Goal: Task Accomplishment & Management: Complete application form

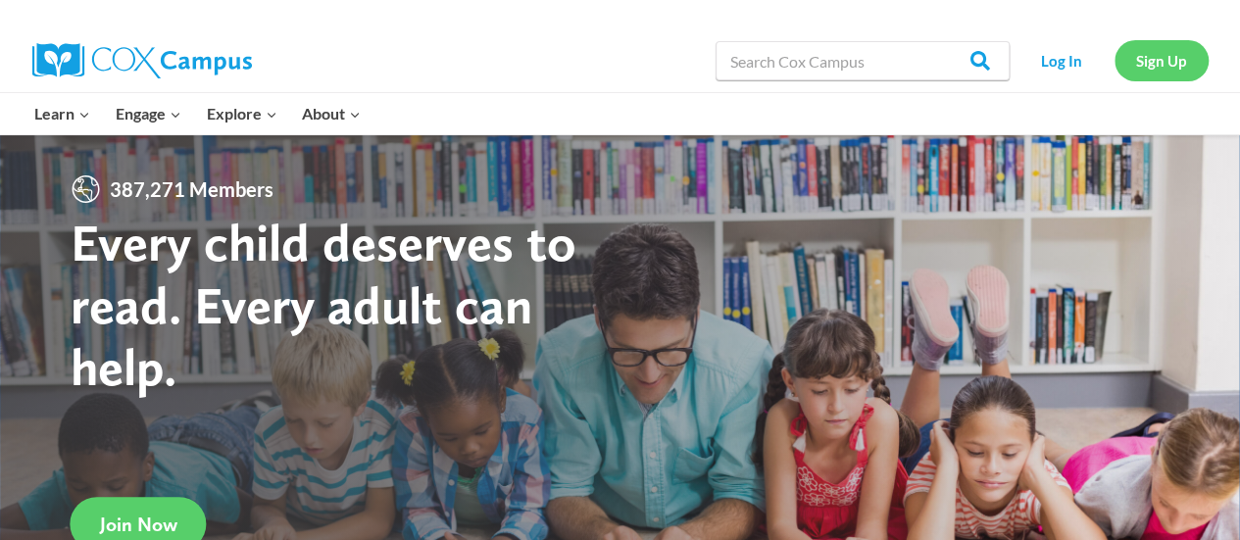
click at [1139, 62] on link "Sign Up" at bounding box center [1162, 60] width 94 height 40
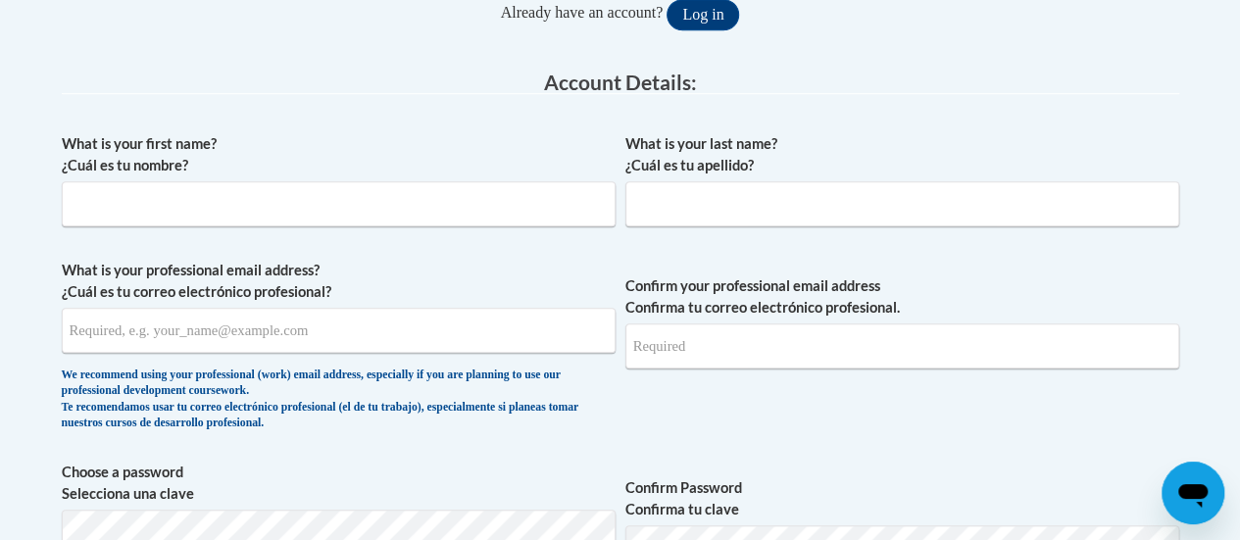
scroll to position [421, 0]
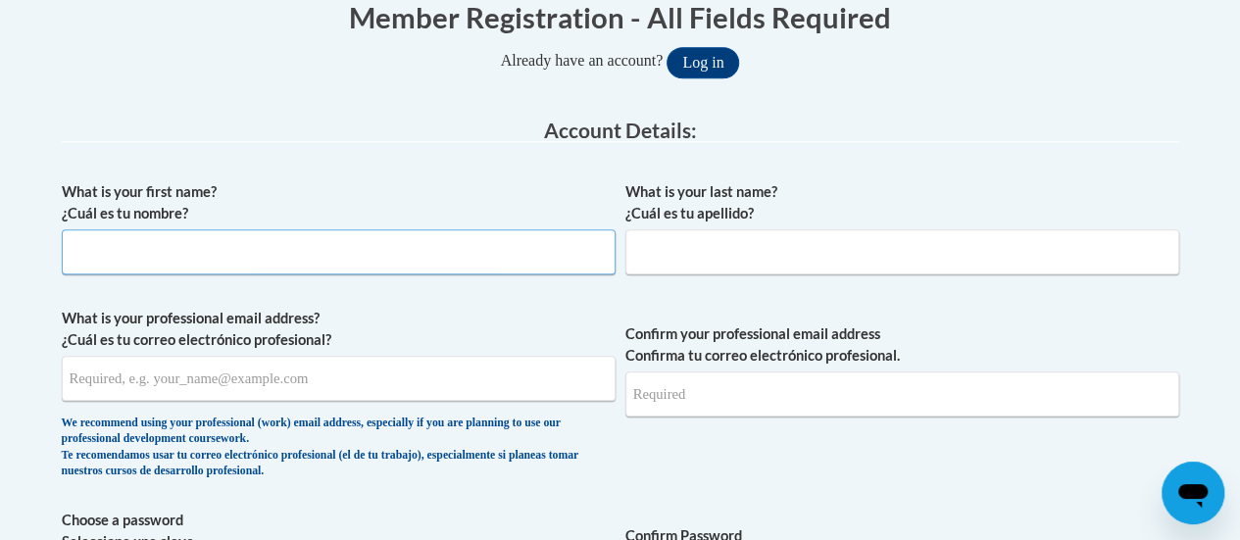
click at [219, 256] on input "What is your first name? ¿Cuál es tu nombre?" at bounding box center [339, 251] width 554 height 45
click at [667, 47] on button "Log in" at bounding box center [703, 62] width 73 height 31
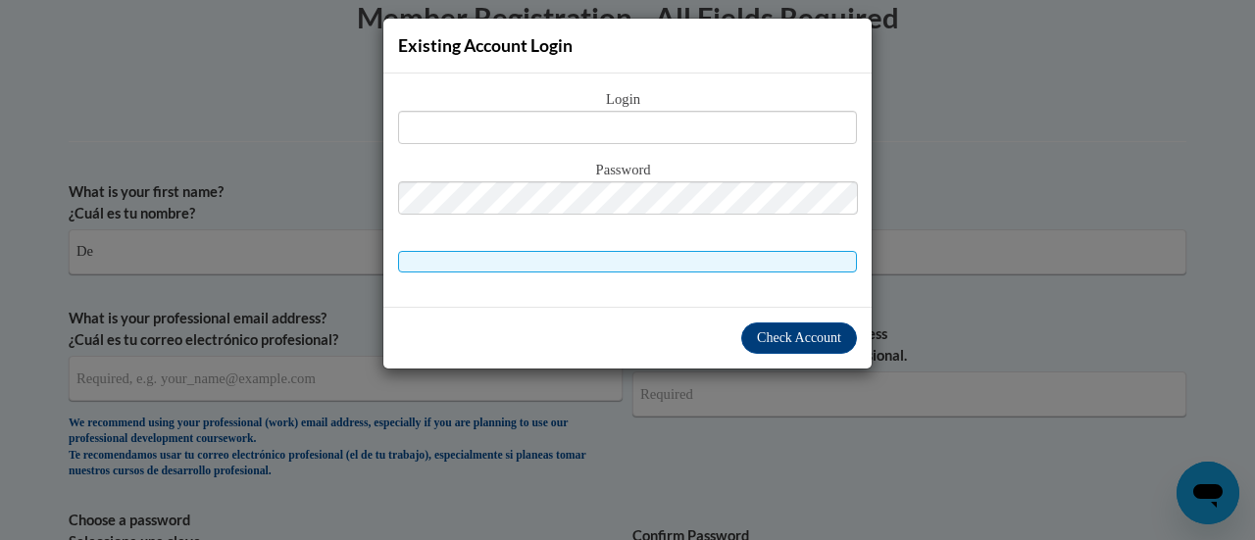
click at [902, 339] on div "Existing Account Login Login Password" at bounding box center [627, 270] width 1255 height 540
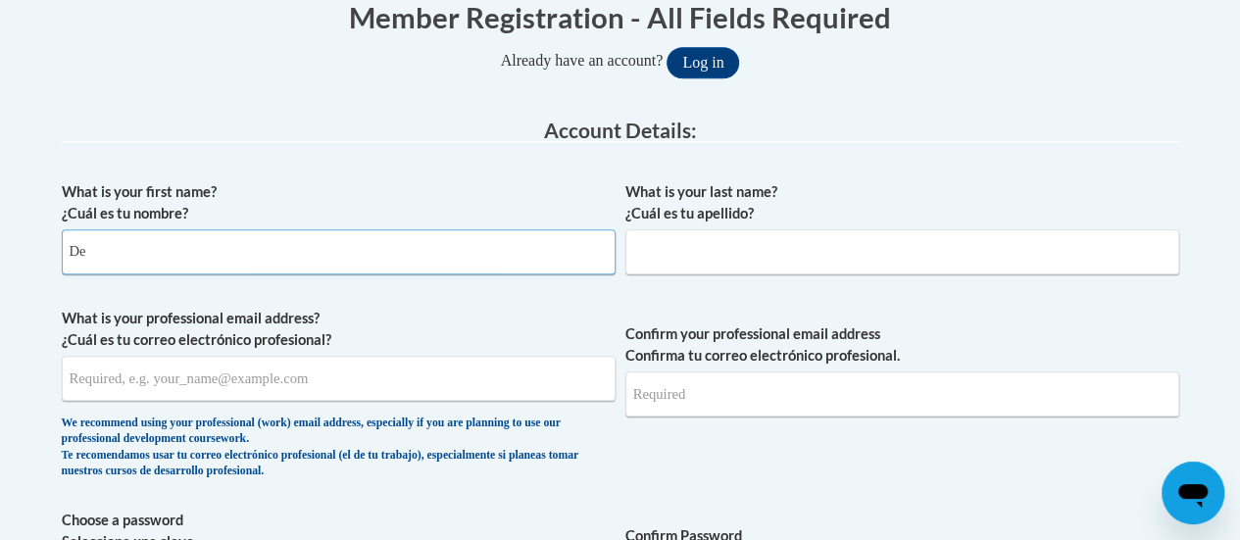
click at [323, 260] on input "De" at bounding box center [339, 251] width 554 height 45
type input "Denaziah"
click at [731, 252] on input "What is your last name? ¿Cuál es tu apellido?" at bounding box center [902, 251] width 554 height 45
type input "[PERSON_NAME]"
click at [360, 403] on span "What is your professional email address? ¿Cuál es tu correo electrónico profesi…" at bounding box center [339, 398] width 554 height 181
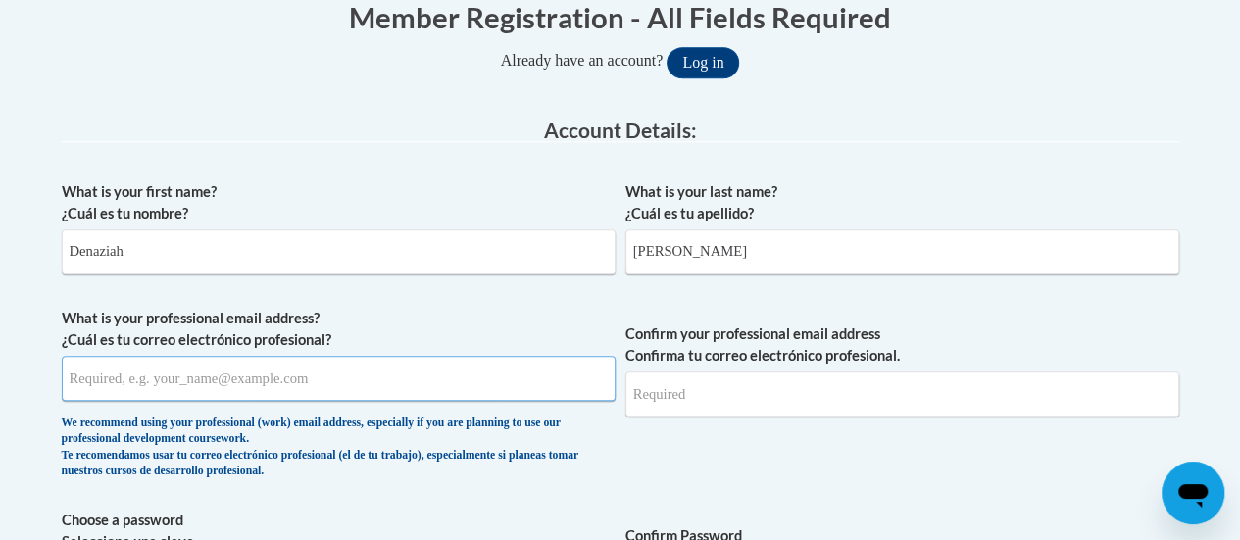
click at [349, 389] on input "What is your professional email address? ¿Cuál es tu correo electrónico profesi…" at bounding box center [339, 378] width 554 height 45
drag, startPoint x: 347, startPoint y: 387, endPoint x: 58, endPoint y: 381, distance: 289.2
type input "[EMAIL_ADDRESS][DOMAIN_NAME]"
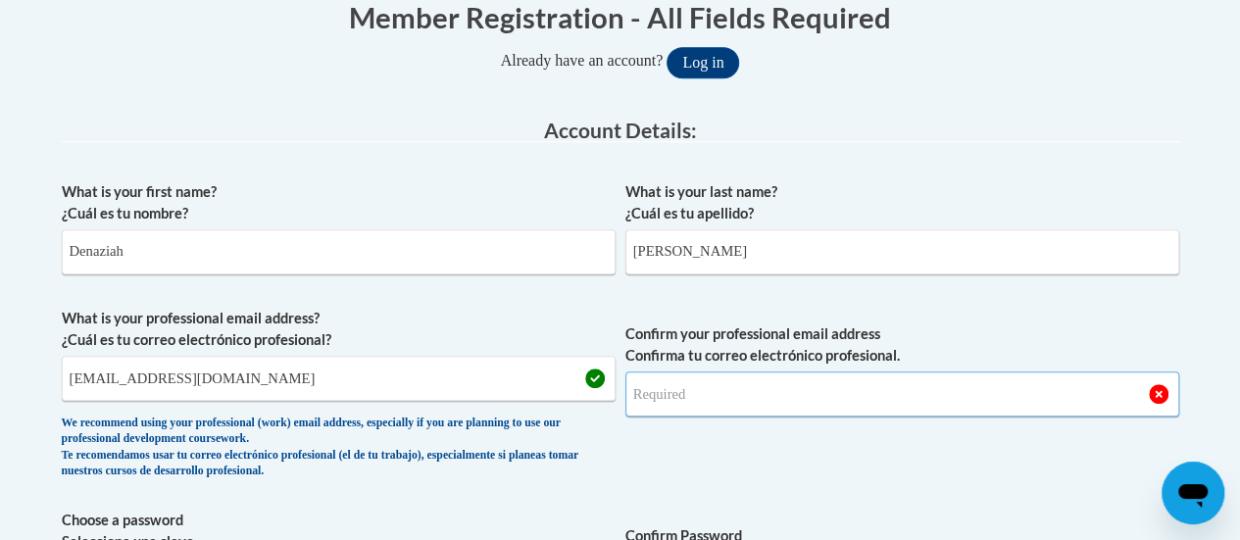
click at [716, 395] on input "Confirm your professional email address Confirma tu correo electrónico profesio…" at bounding box center [902, 394] width 554 height 45
type input "v"
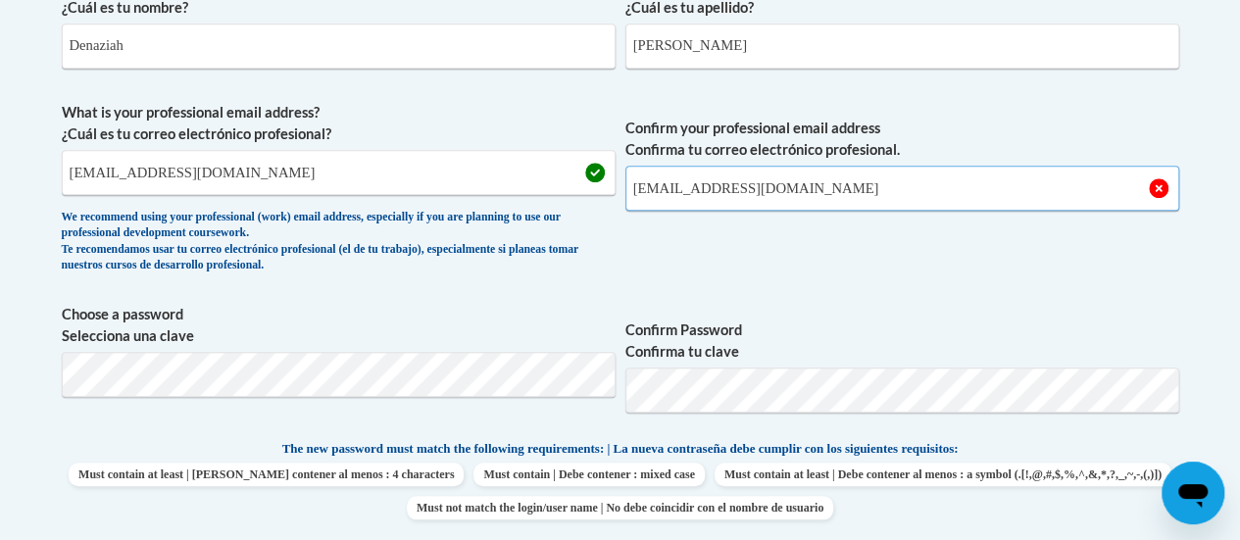
scroll to position [654, 0]
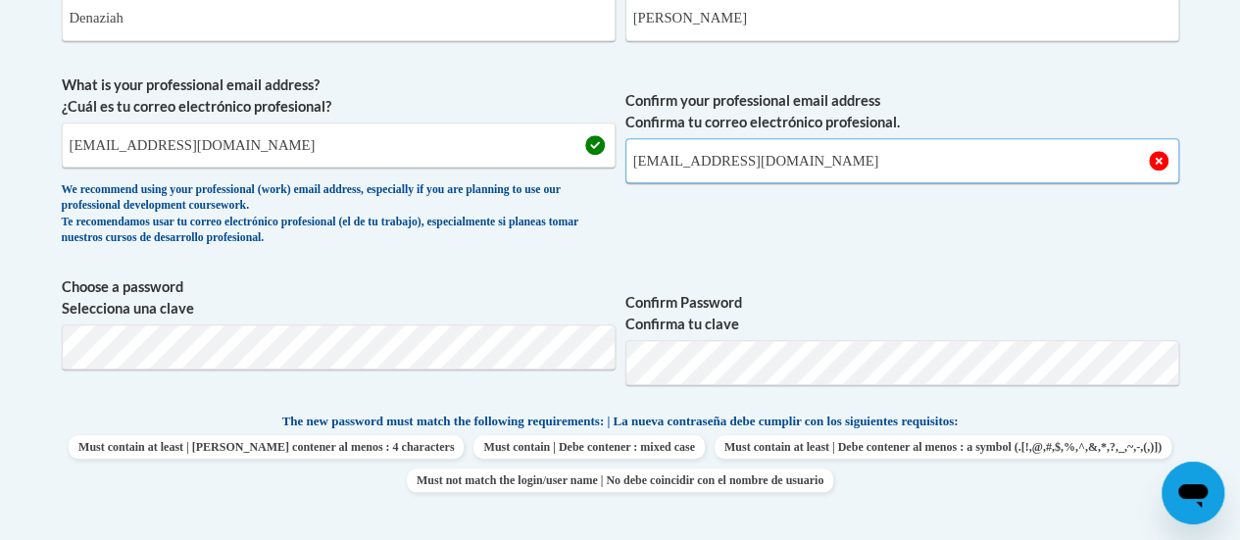
type input "[EMAIL_ADDRESS][DOMAIN_NAME]"
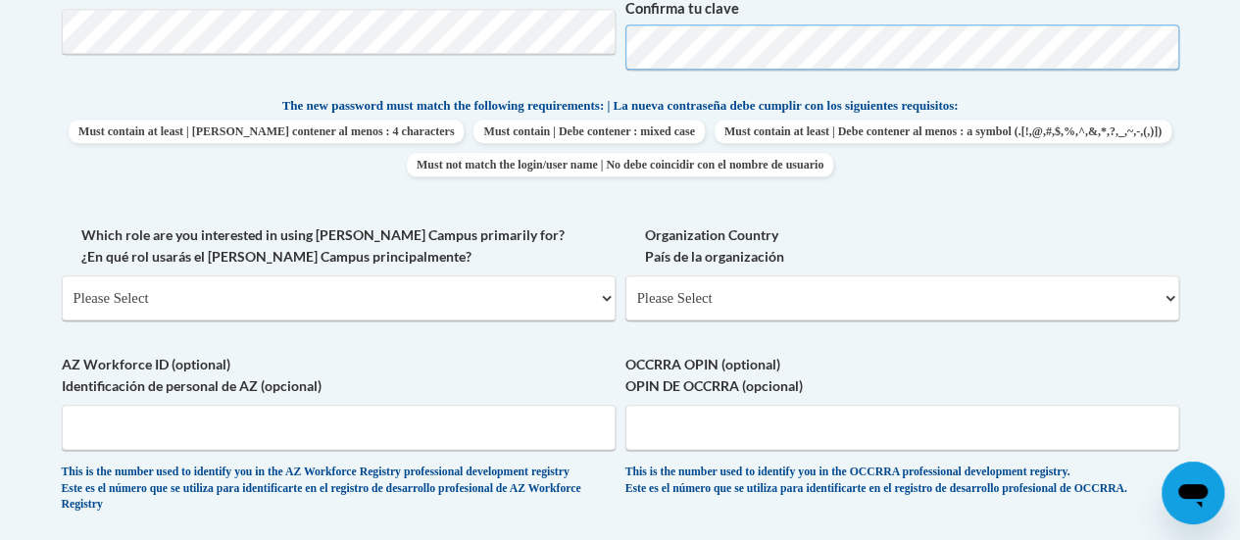
scroll to position [1006, 0]
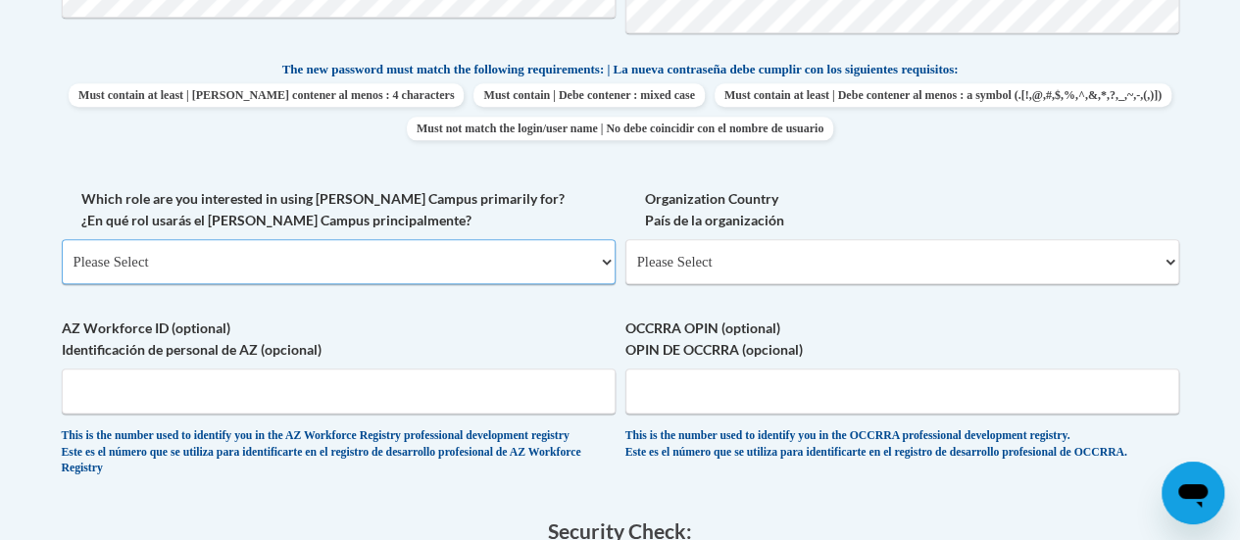
click at [435, 272] on select "Please Select College/University | Colegio/Universidad Community/Nonprofit Part…" at bounding box center [339, 261] width 554 height 45
select select "fbf2d438-af2f-41f8-98f1-81c410e29de3"
click at [62, 239] on select "Please Select College/University | Colegio/Universidad Community/Nonprofit Part…" at bounding box center [339, 261] width 554 height 45
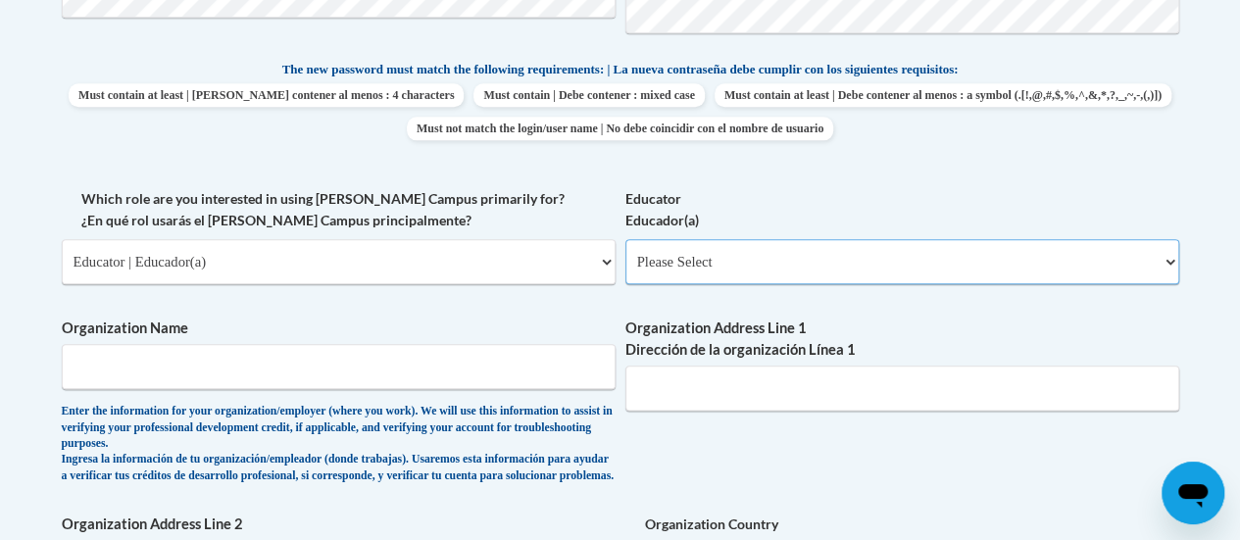
click at [771, 265] on select "Please Select Early Learning/Daycare Teacher/Family Home Care Provider | Maestr…" at bounding box center [902, 261] width 554 height 45
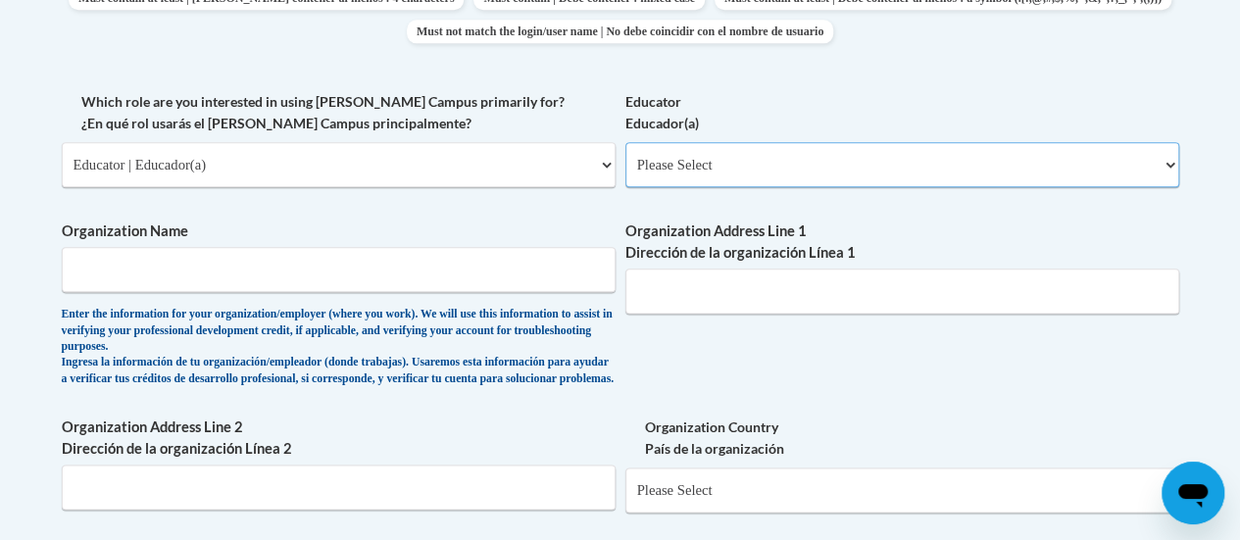
scroll to position [1104, 0]
click at [825, 148] on select "Please Select Early Learning/Daycare Teacher/Family Home Care Provider | Maestr…" at bounding box center [902, 163] width 554 height 45
select select "8e40623d-54d0-45cd-9f92-5df65cd3f8cf"
click at [625, 141] on select "Please Select Early Learning/Daycare Teacher/Family Home Care Provider | Maestr…" at bounding box center [902, 163] width 554 height 45
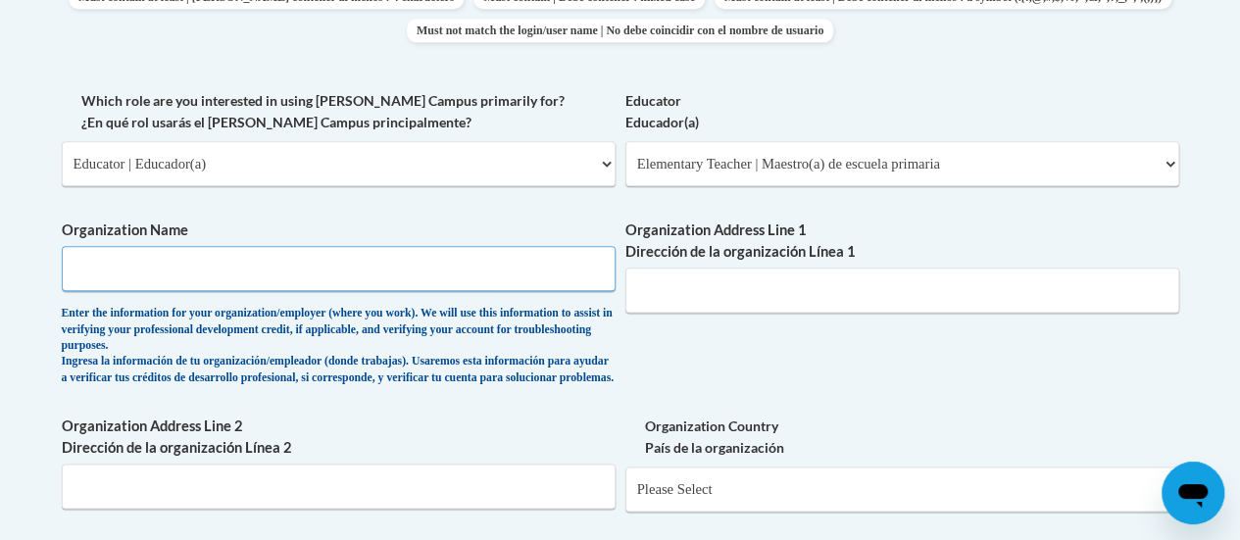
click at [355, 275] on input "Organization Name" at bounding box center [339, 268] width 554 height 45
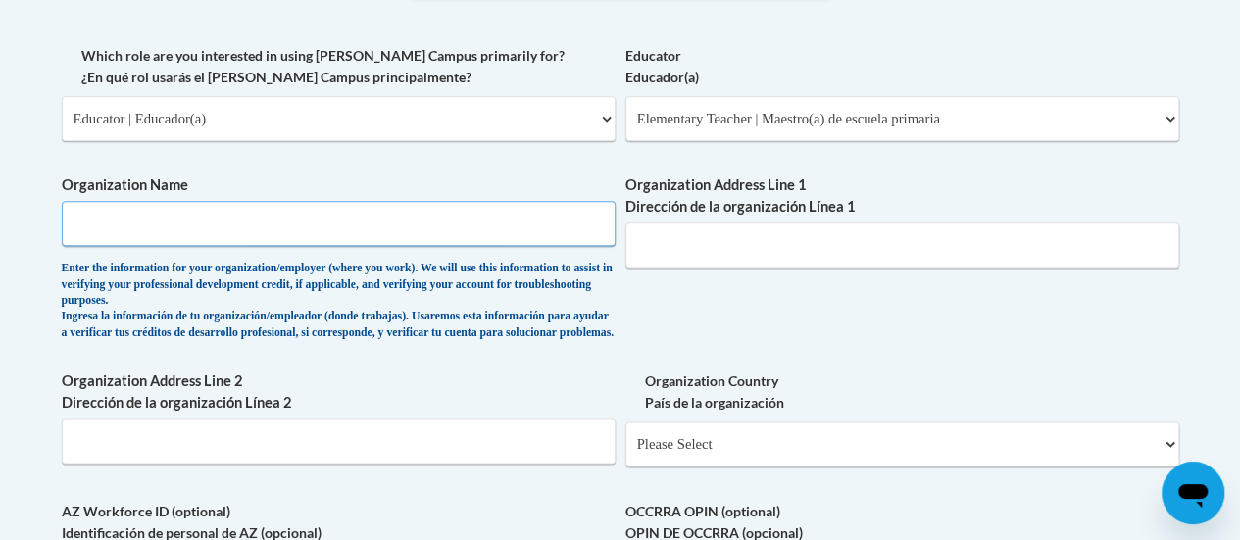
click at [365, 226] on input "Organization Name" at bounding box center [339, 223] width 554 height 45
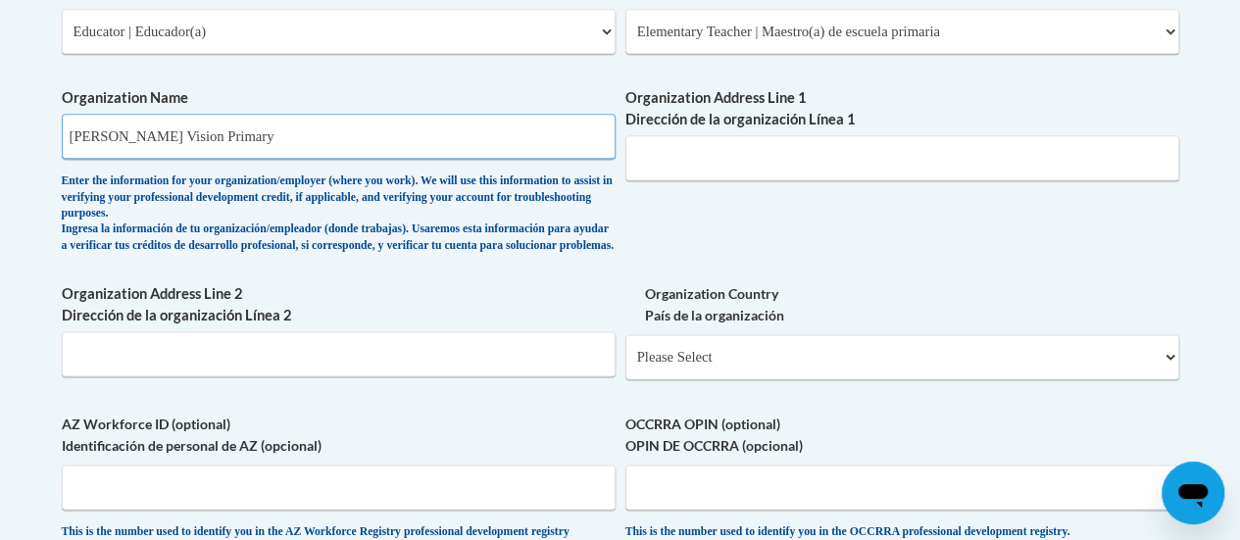
scroll to position [1243, 0]
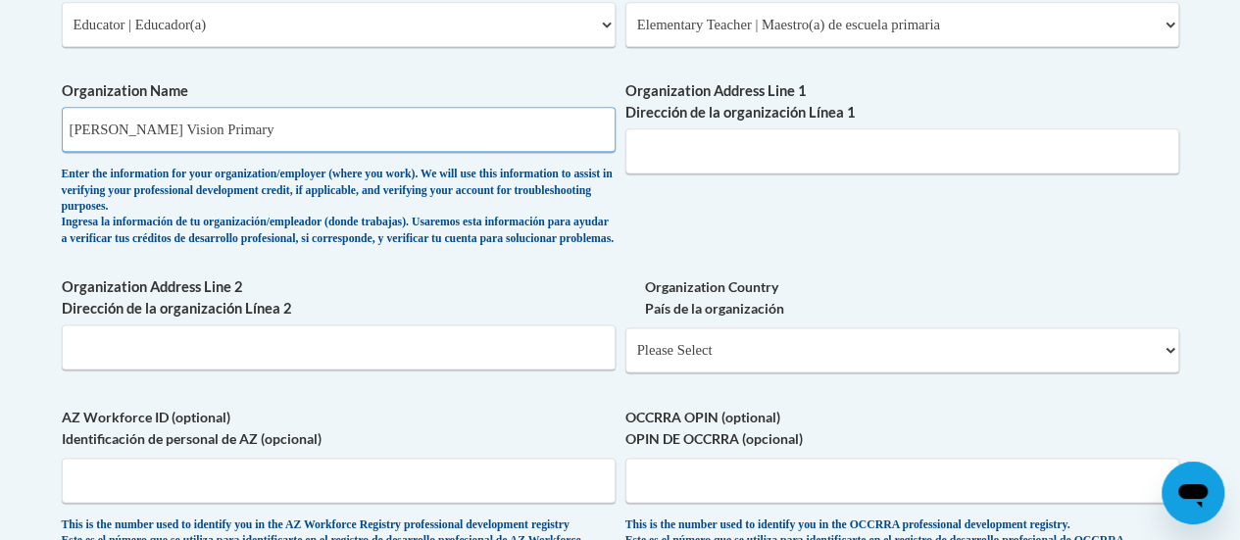
type input "[PERSON_NAME] Vision Primary"
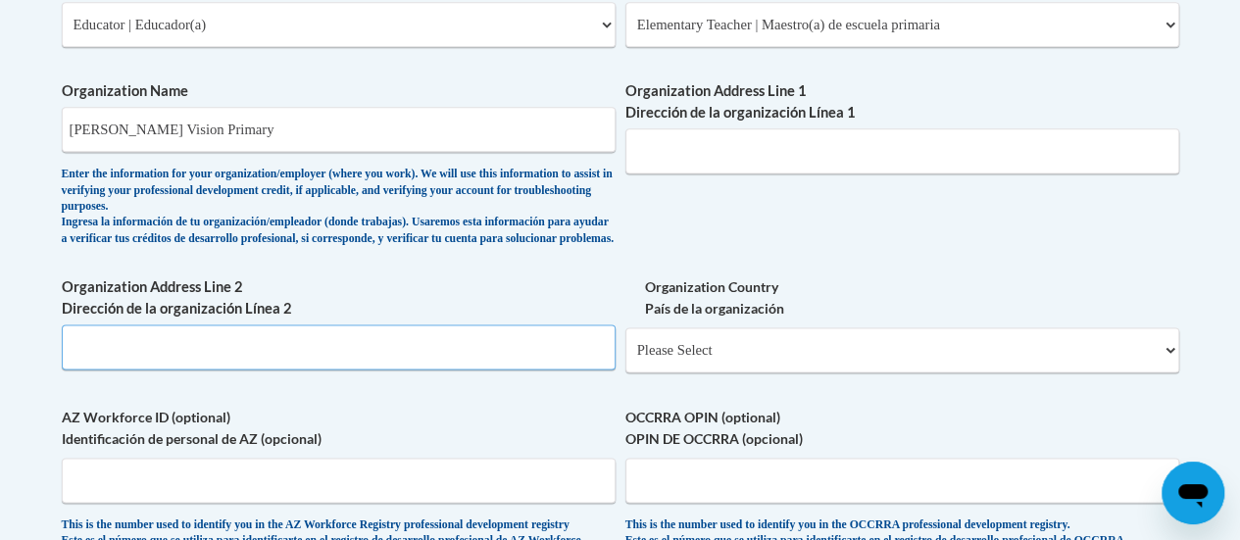
click at [183, 354] on input "Organization Address Line 2 Dirección de la organización Línea 2" at bounding box center [339, 346] width 554 height 45
click at [434, 294] on label "Organization Address Line 2 Dirección de la organización Línea 2" at bounding box center [339, 297] width 554 height 43
click at [434, 324] on input "Organization Address Line 2 Dirección de la organización Línea 2" at bounding box center [339, 346] width 554 height 45
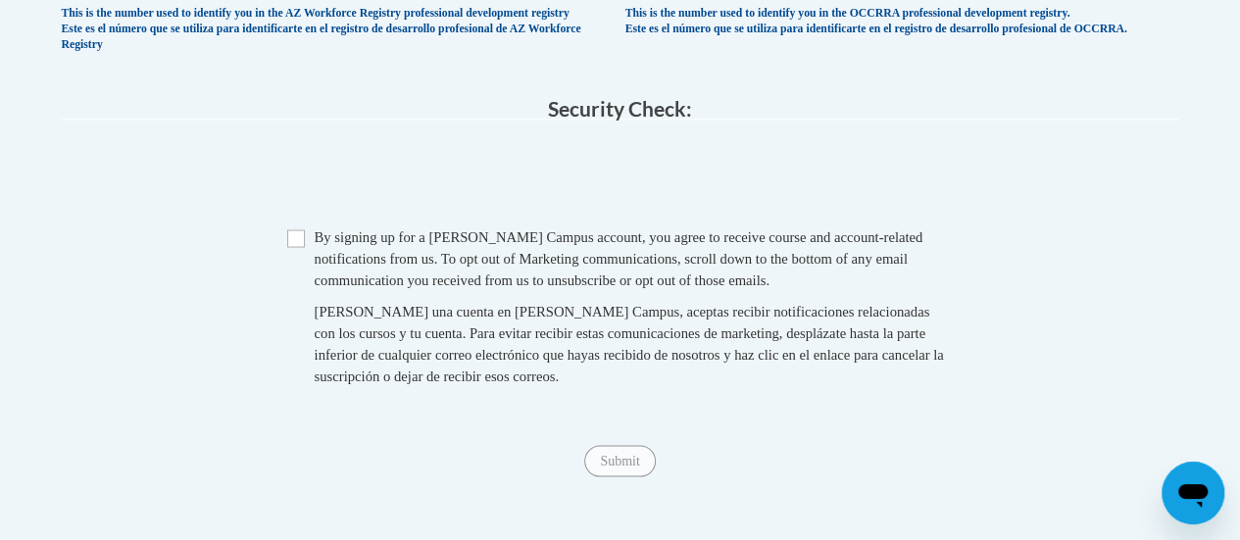
scroll to position [1756, 0]
click at [312, 270] on span "Checkbox By signing up for a [PERSON_NAME] Campus account, you agree to receive…" at bounding box center [620, 314] width 667 height 180
click at [310, 269] on span "Checkbox By signing up for a [PERSON_NAME] Campus account, you agree to receive…" at bounding box center [620, 314] width 667 height 180
click at [298, 246] on input "Checkbox" at bounding box center [296, 237] width 18 height 18
checkbox input "true"
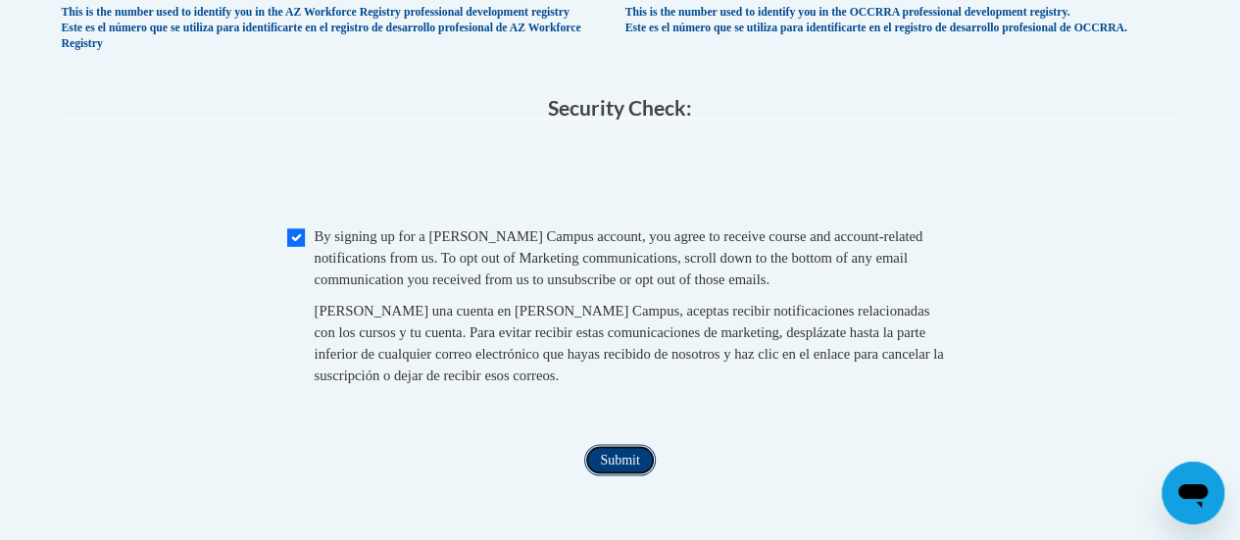
click at [620, 475] on input "Submit" at bounding box center [619, 459] width 71 height 31
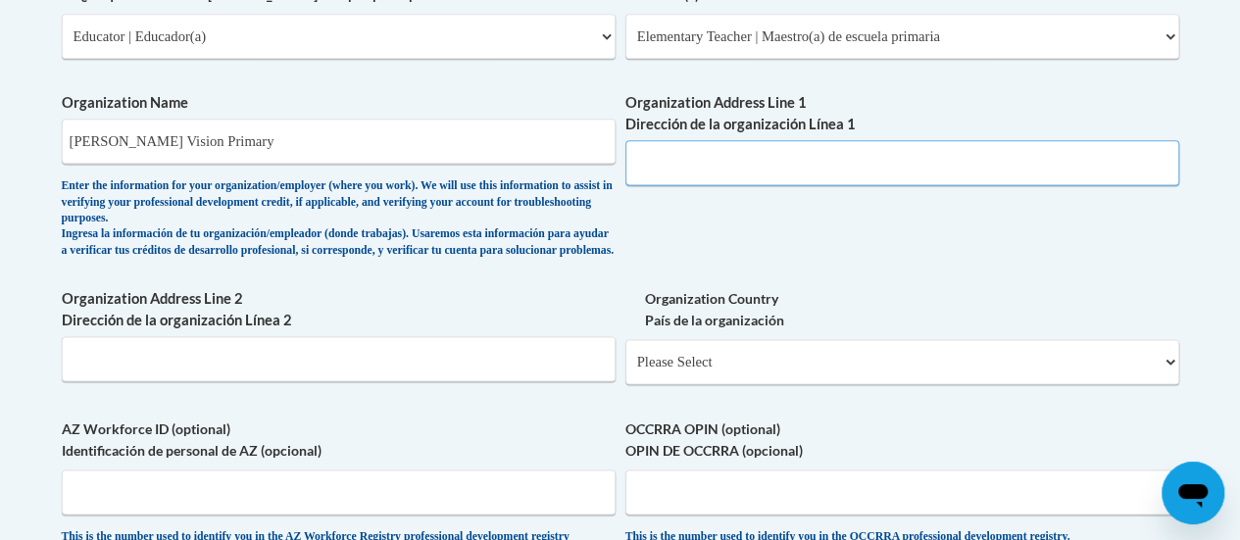
scroll to position [1212, 0]
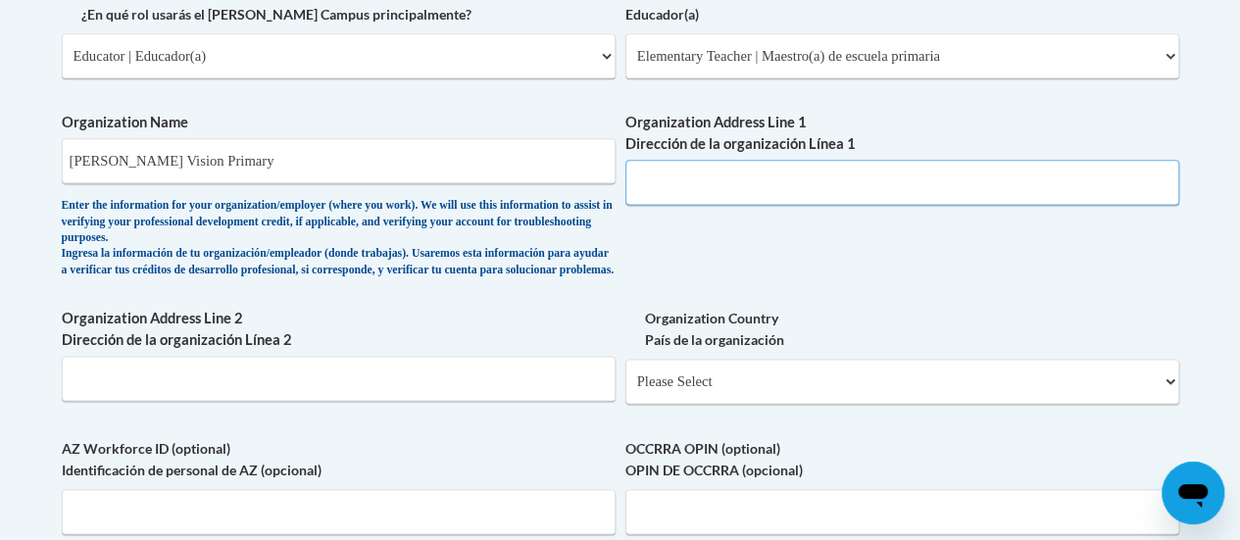
click at [803, 166] on input "Organization Address Line 1 Dirección de la organización Línea 1" at bounding box center [902, 182] width 554 height 45
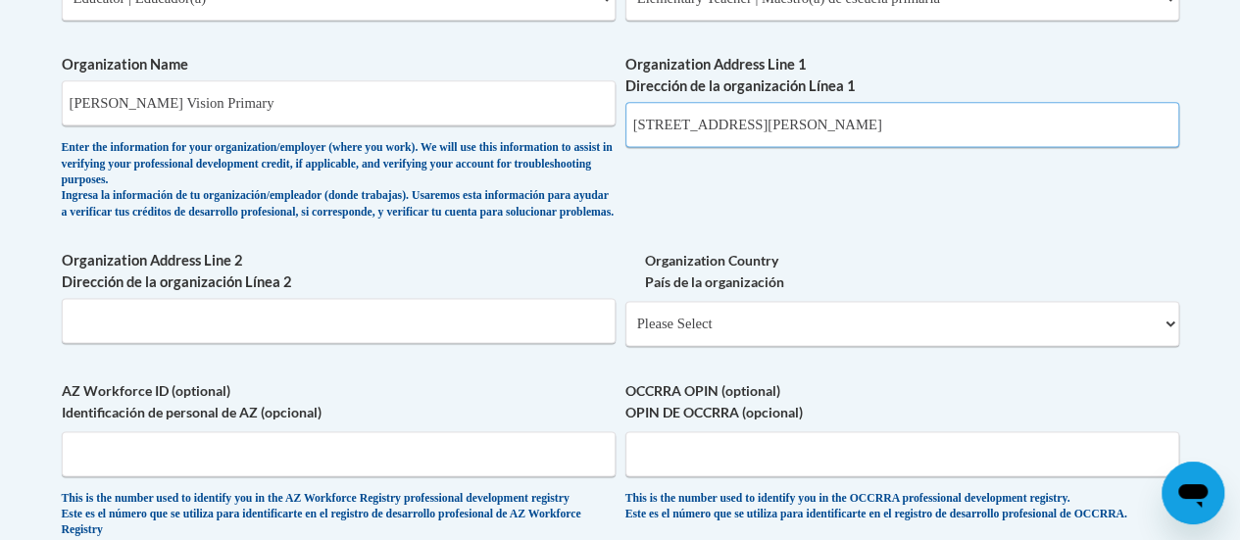
scroll to position [1270, 0]
type input "[STREET_ADDRESS][PERSON_NAME]"
click at [325, 321] on input "Organization Address Line 2 Dirección de la organización Línea 2" at bounding box center [339, 319] width 554 height 45
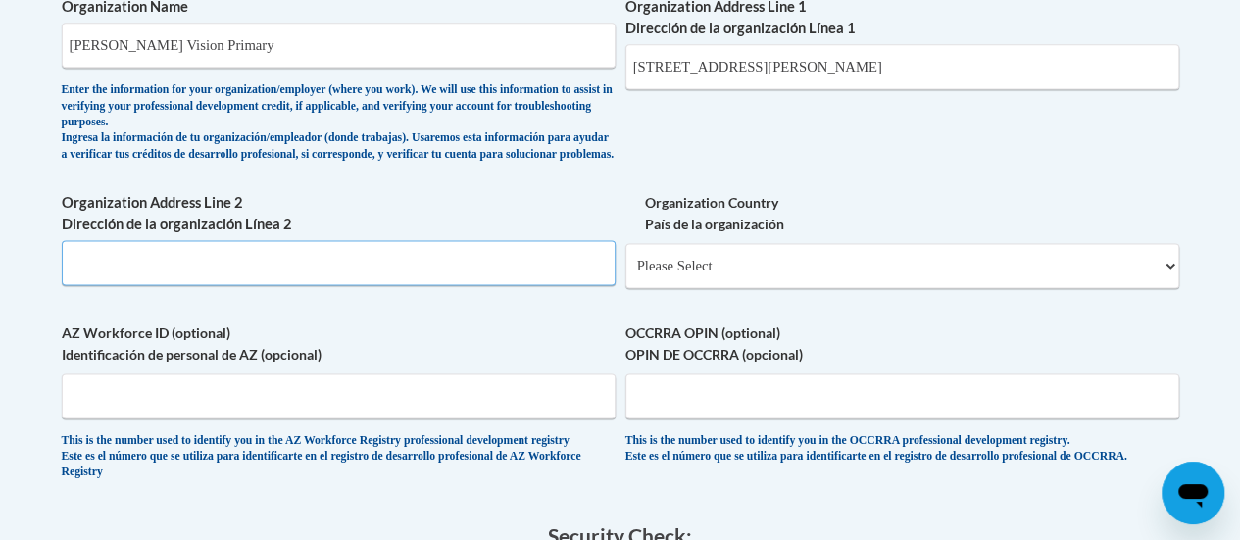
scroll to position [1329, 0]
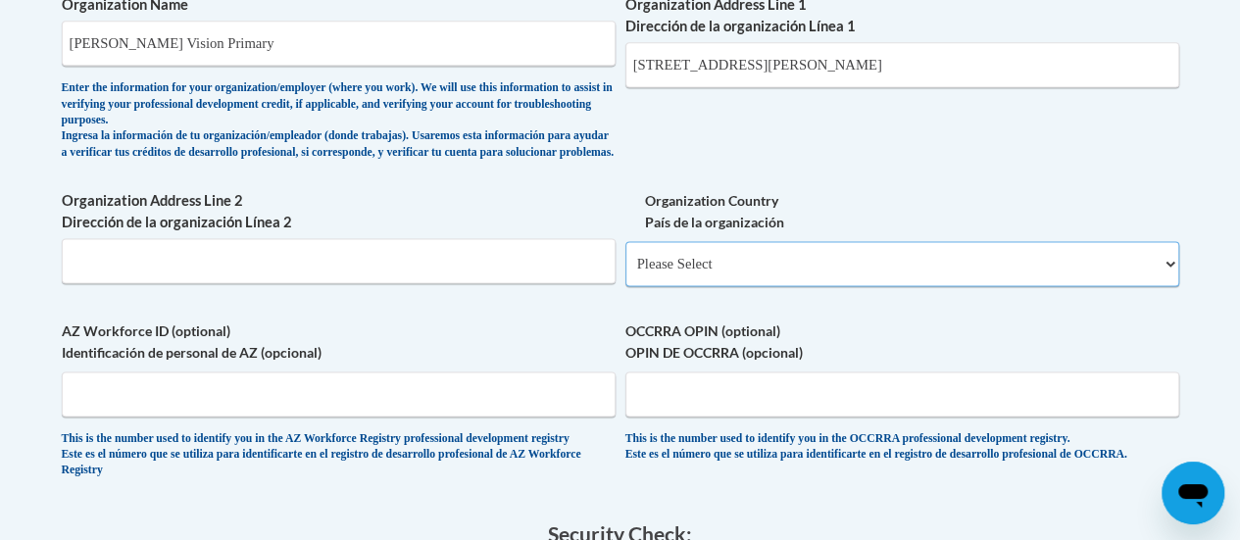
click at [766, 280] on select "Please Select [GEOGRAPHIC_DATA] | [GEOGRAPHIC_DATA] Outside of [GEOGRAPHIC_DATA…" at bounding box center [902, 263] width 554 height 45
select select "ad49bcad-a171-4b2e-b99c-48b446064914"
click at [625, 256] on select "Please Select [GEOGRAPHIC_DATA] | [GEOGRAPHIC_DATA] Outside of [GEOGRAPHIC_DATA…" at bounding box center [902, 263] width 554 height 45
select select
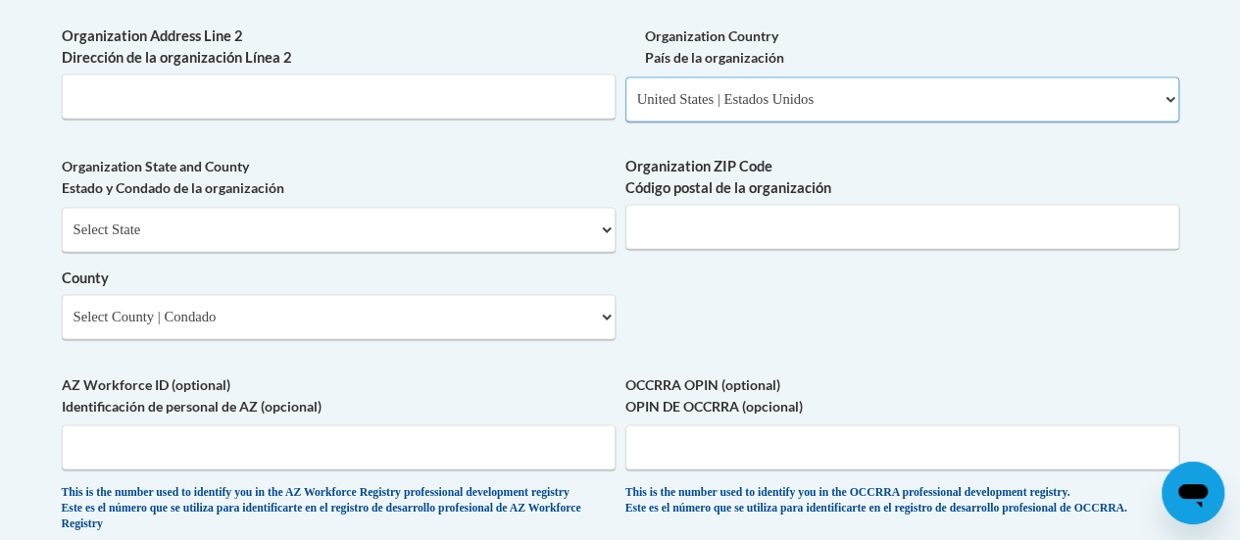
scroll to position [1498, 0]
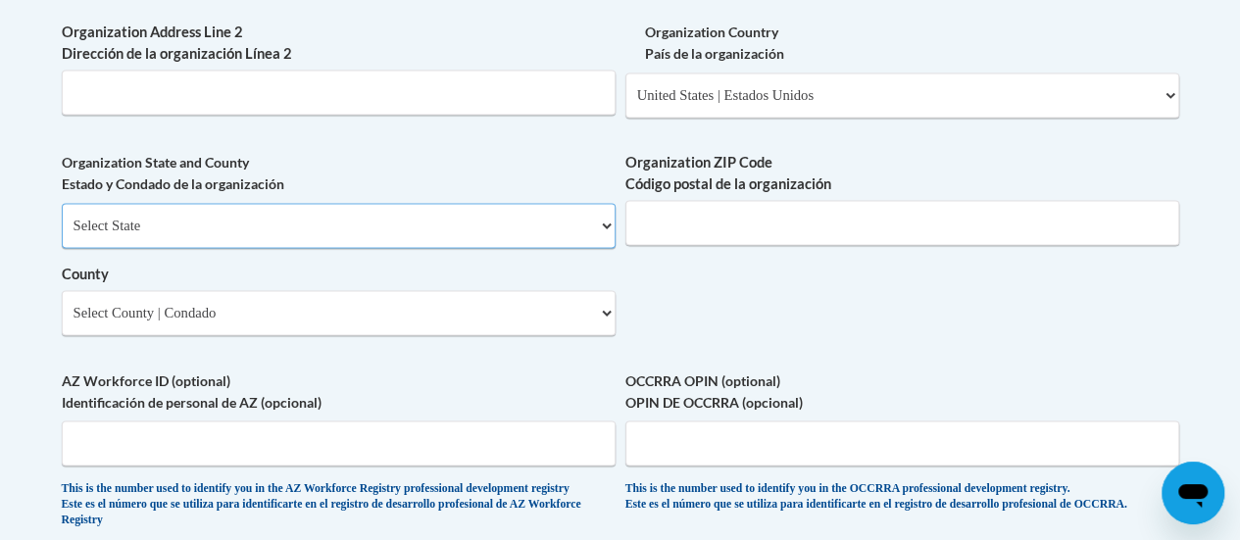
click at [229, 222] on select "Select State [US_STATE] [US_STATE] [US_STATE] [US_STATE] [US_STATE] [US_STATE] …" at bounding box center [339, 225] width 554 height 45
select select "[US_STATE]"
click at [62, 218] on select "Select State [US_STATE] [US_STATE] [US_STATE] [US_STATE] [US_STATE] [US_STATE] …" at bounding box center [339, 225] width 554 height 45
click at [713, 245] on input "Organization ZIP Code Código postal de la organización" at bounding box center [902, 222] width 554 height 45
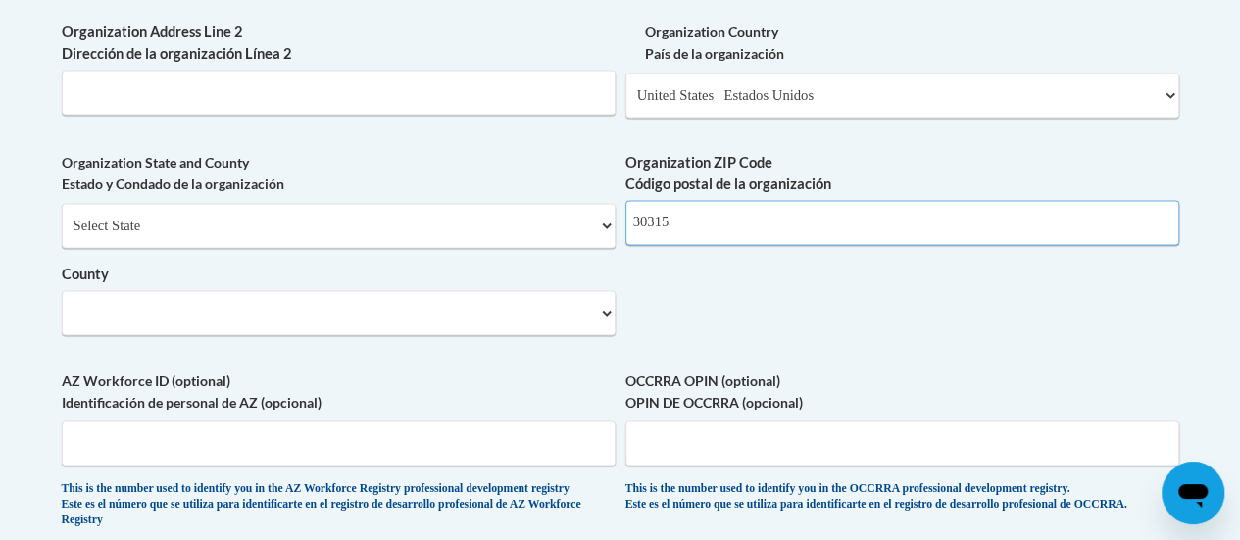
type input "30315"
click at [543, 322] on select "County" at bounding box center [339, 312] width 554 height 45
click at [541, 322] on select "County" at bounding box center [339, 312] width 554 height 45
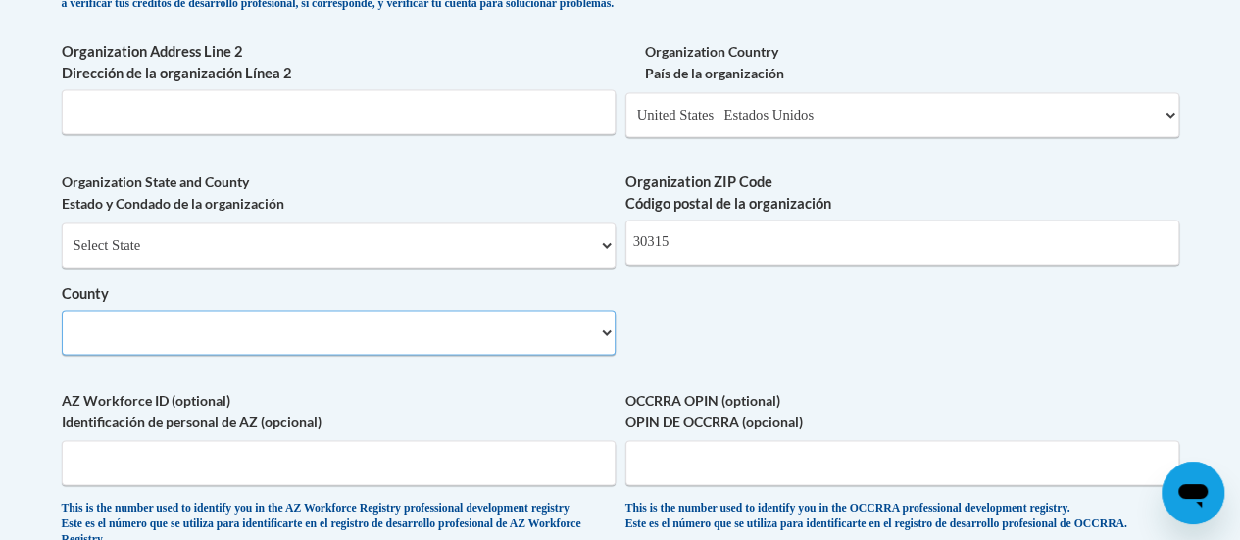
scroll to position [1497, 0]
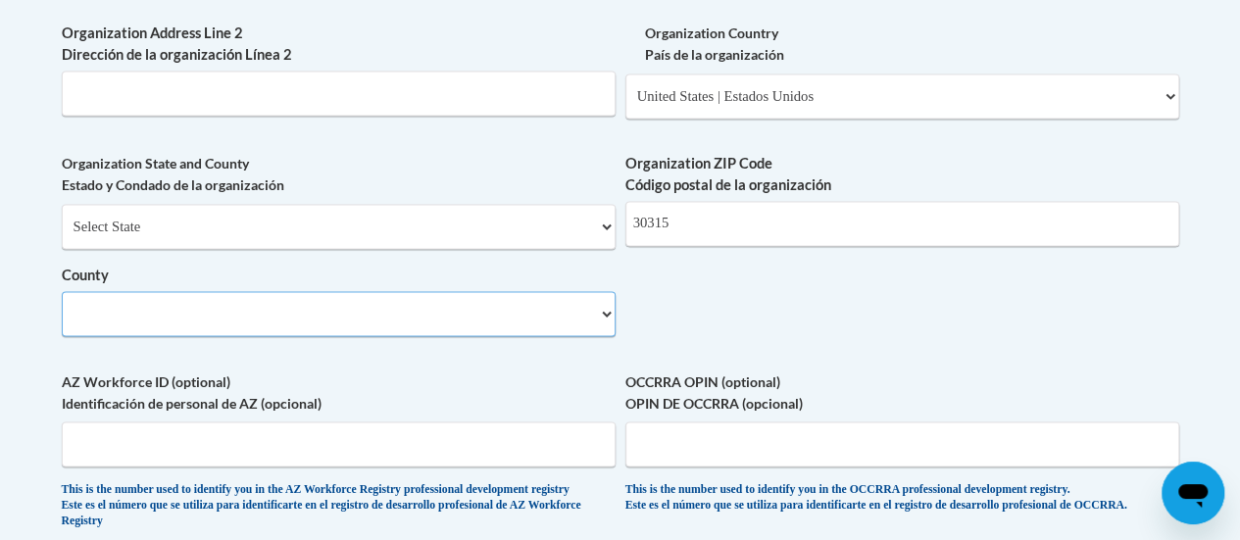
click at [323, 336] on select "County" at bounding box center [339, 313] width 554 height 45
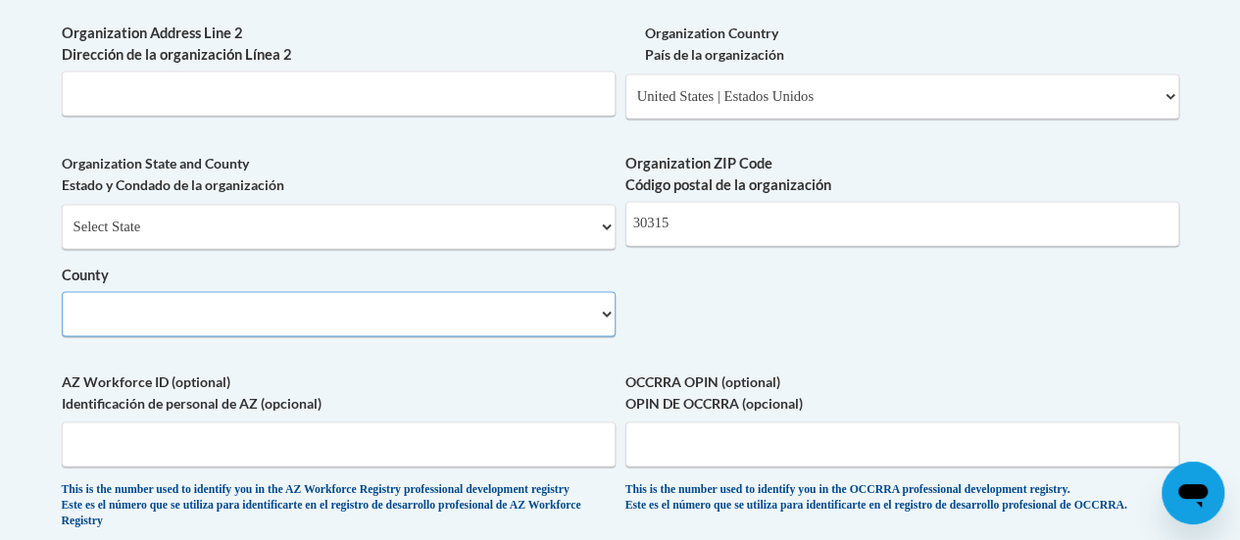
click at [323, 336] on select "County" at bounding box center [339, 313] width 554 height 45
click at [602, 336] on select "County" at bounding box center [339, 313] width 554 height 45
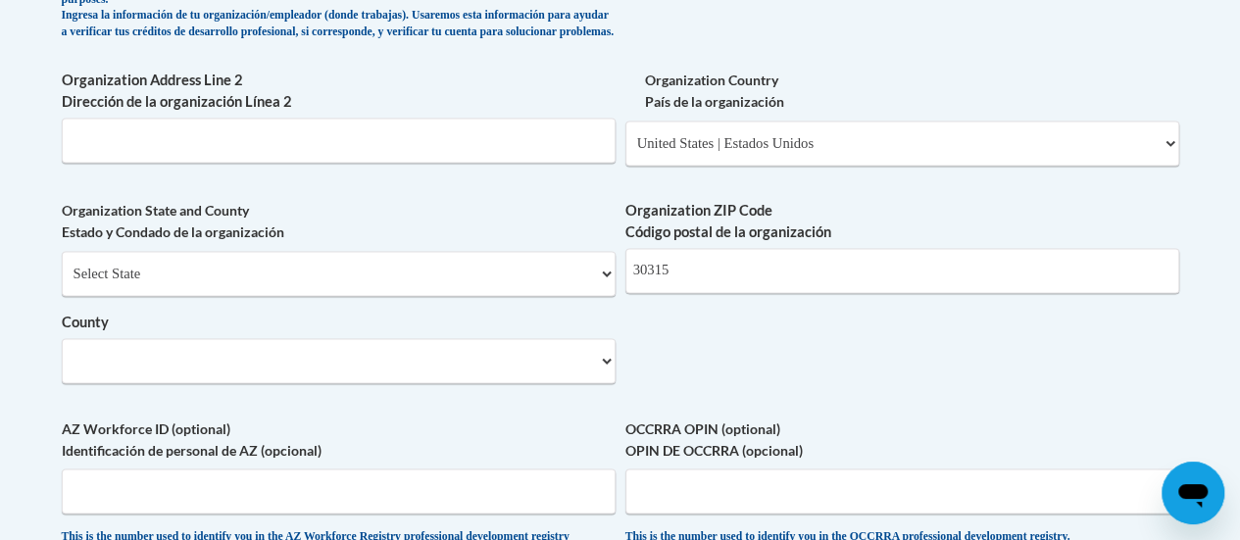
scroll to position [1447, 0]
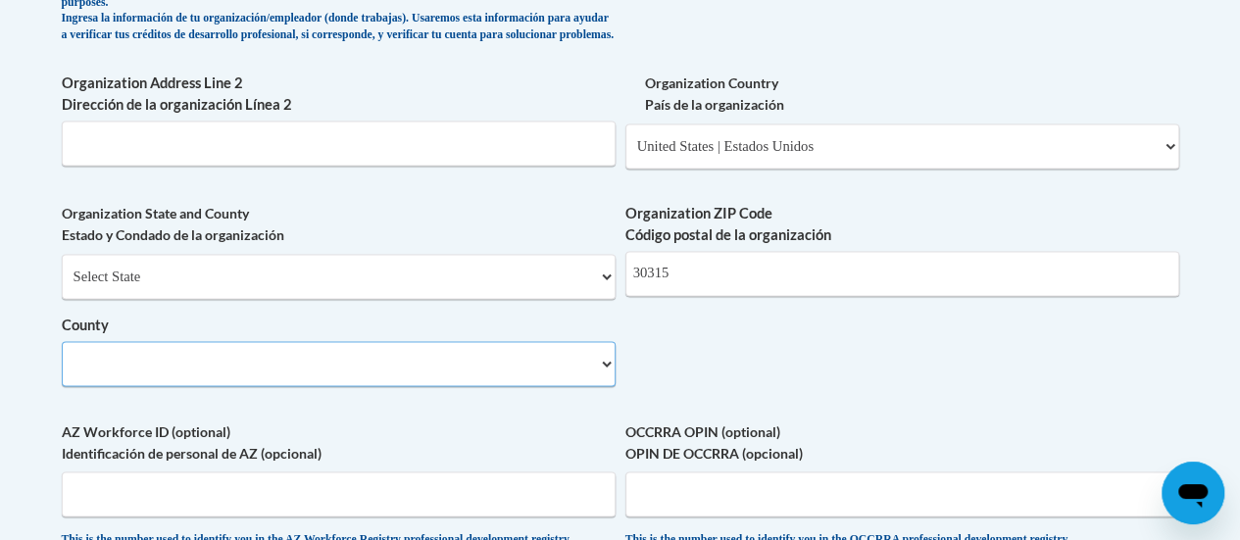
click at [516, 381] on select "County" at bounding box center [339, 363] width 554 height 45
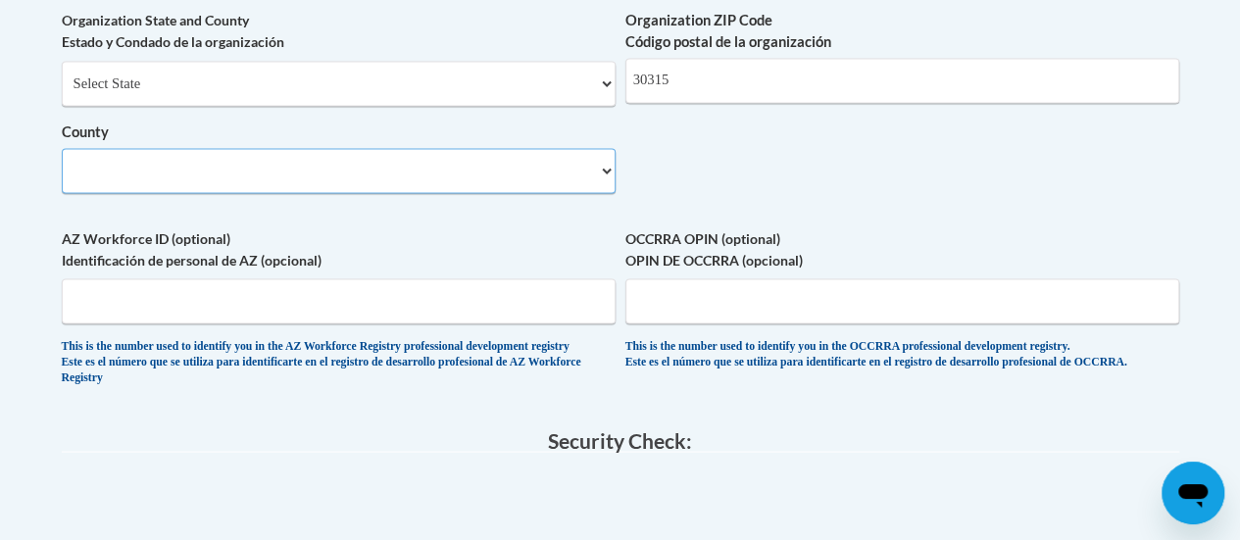
scroll to position [1641, 0]
click at [600, 186] on select "County" at bounding box center [339, 169] width 554 height 45
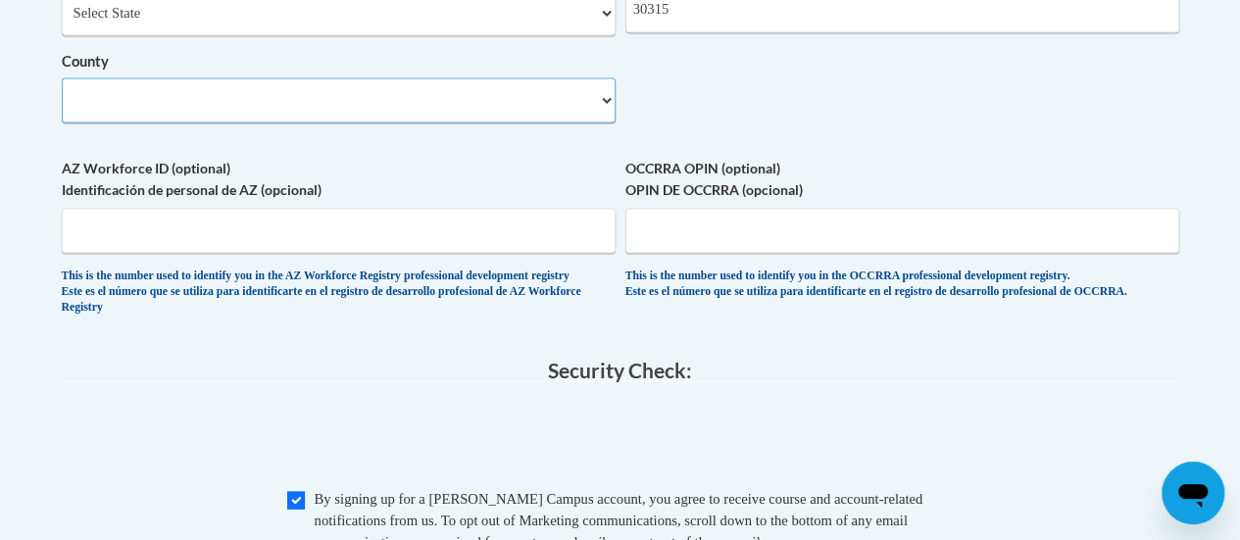
scroll to position [1713, 0]
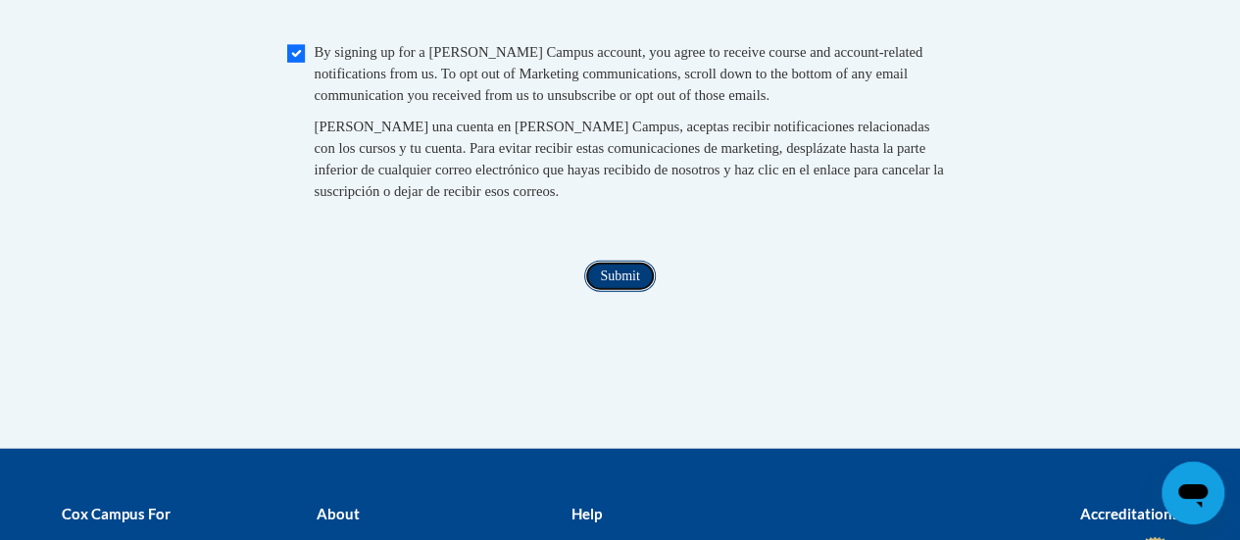
click at [647, 292] on input "Submit" at bounding box center [619, 276] width 71 height 31
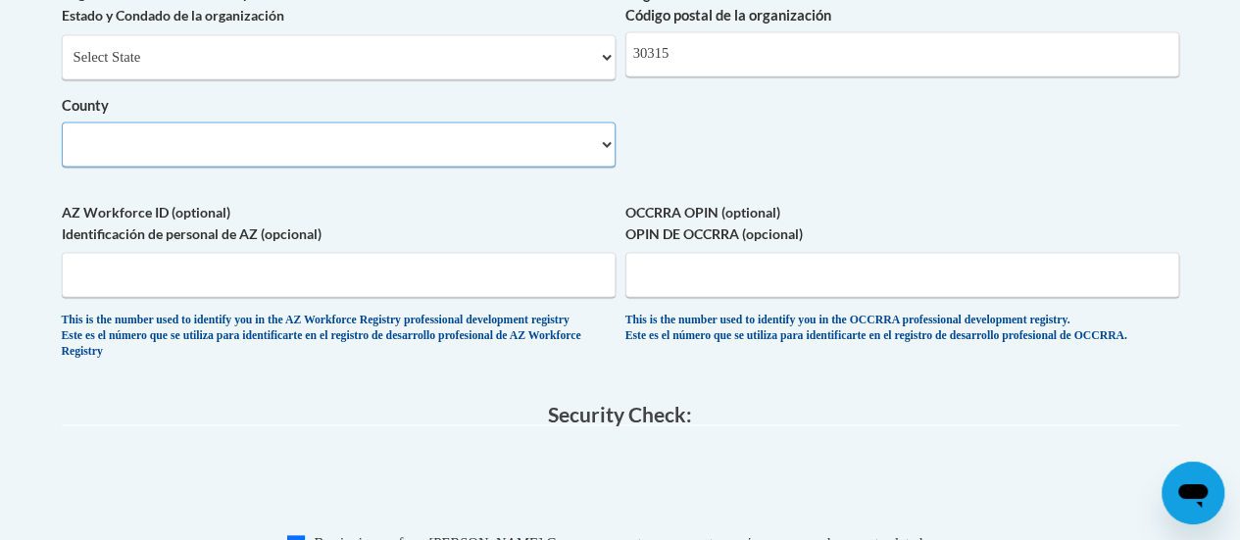
scroll to position [1666, 0]
click at [326, 166] on select "County" at bounding box center [339, 144] width 554 height 45
drag, startPoint x: 326, startPoint y: 166, endPoint x: 341, endPoint y: 166, distance: 14.7
click at [326, 166] on select "County" at bounding box center [339, 144] width 554 height 45
click at [608, 156] on select "County" at bounding box center [339, 144] width 554 height 45
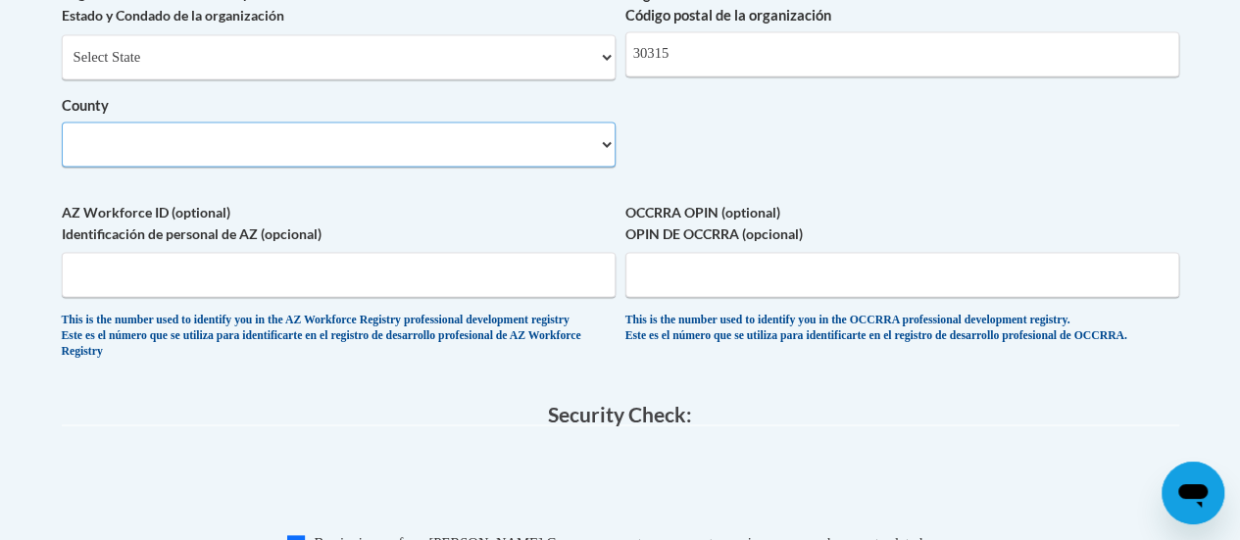
click at [608, 156] on select "County" at bounding box center [339, 144] width 554 height 45
click at [590, 159] on select "County" at bounding box center [339, 144] width 554 height 45
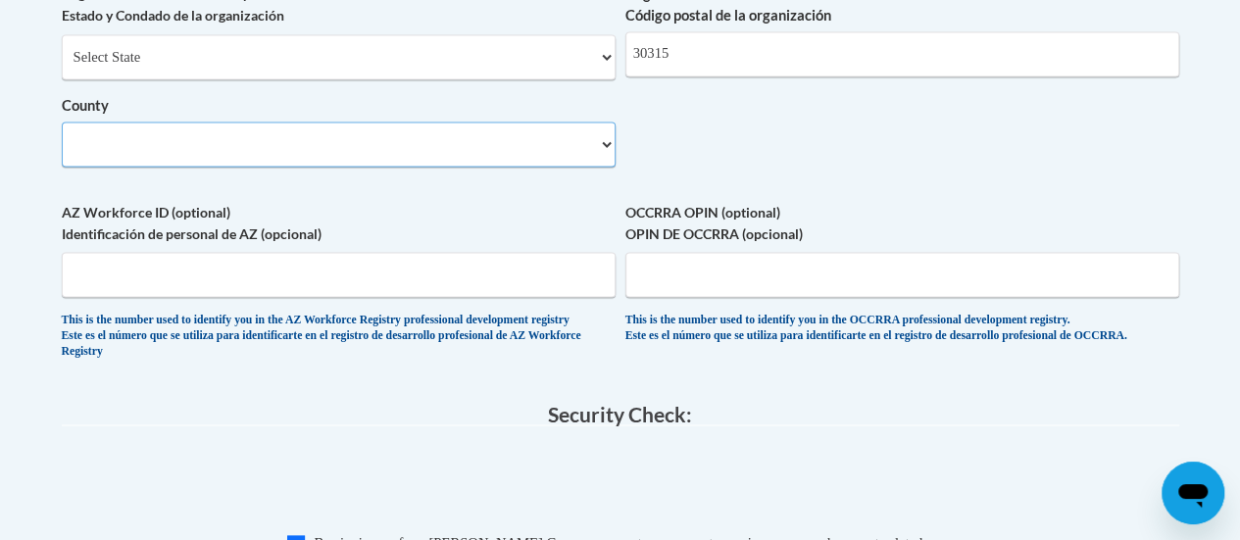
click at [590, 159] on select "County" at bounding box center [339, 144] width 554 height 45
click at [591, 162] on select "County" at bounding box center [339, 144] width 554 height 45
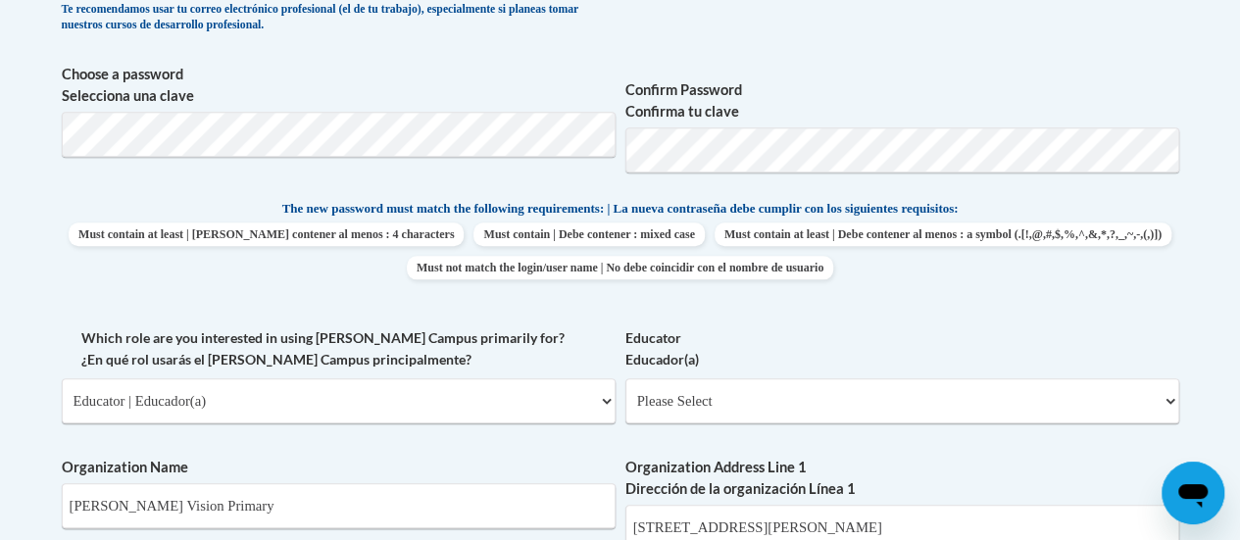
scroll to position [878, 0]
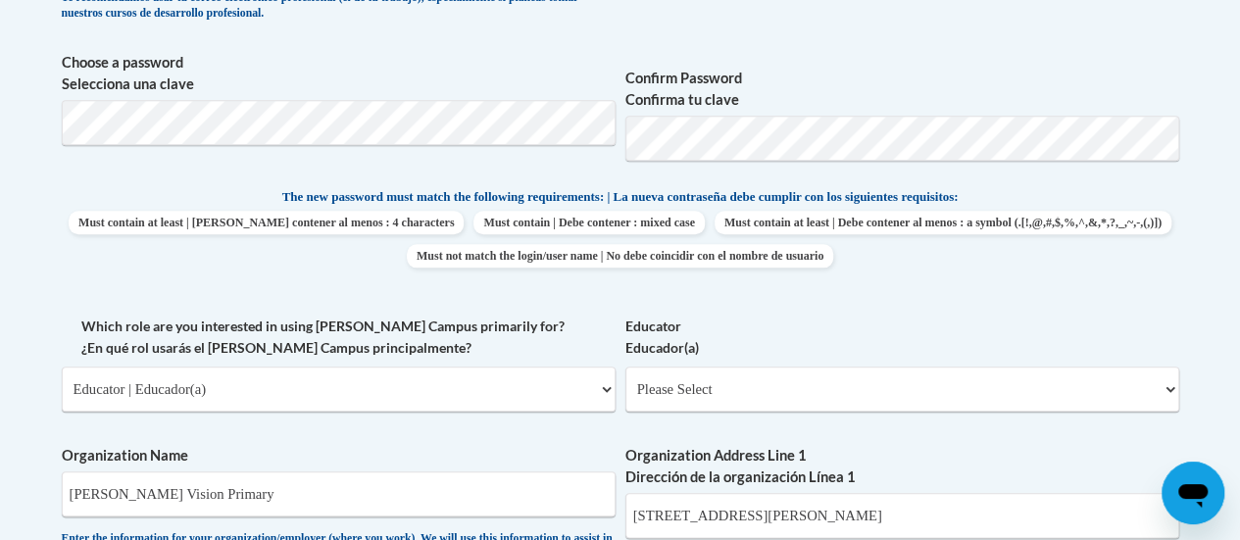
click at [617, 286] on div "What is your first name? ¿Cuál es tu nombre? Denaziah What is your last name? ¿…" at bounding box center [621, 441] width 1118 height 1454
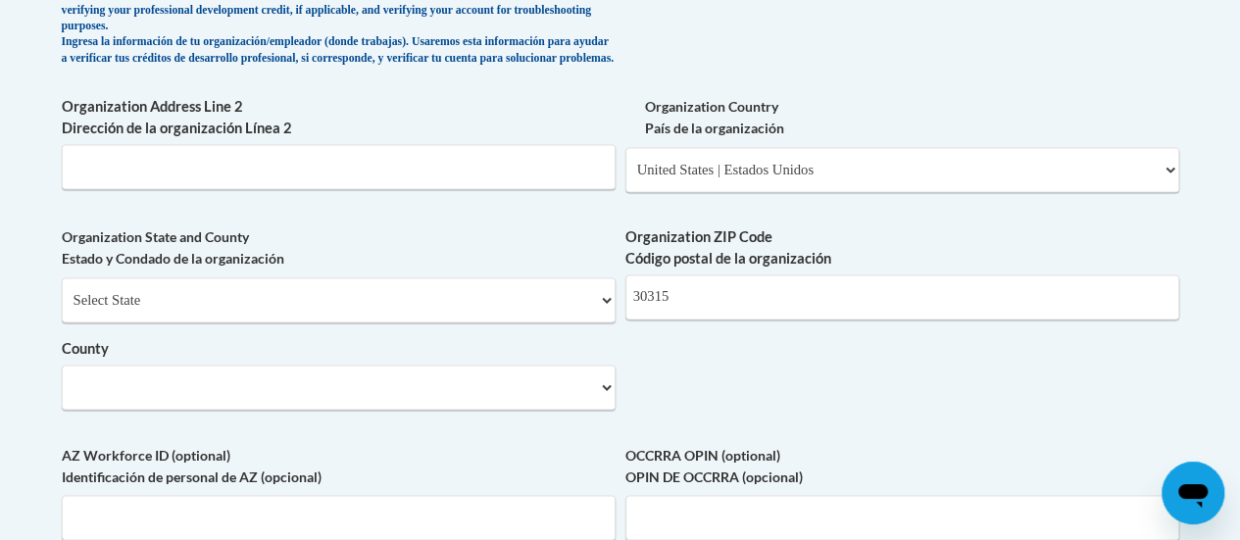
scroll to position [1419, 0]
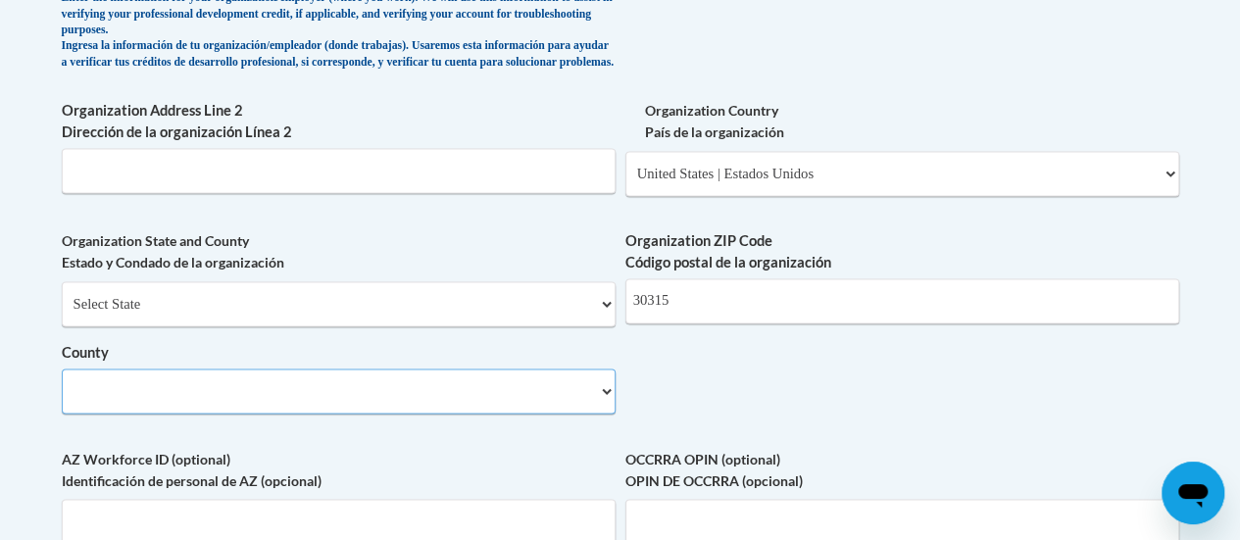
click at [176, 402] on select "County" at bounding box center [339, 391] width 554 height 45
click at [197, 402] on select "County" at bounding box center [339, 391] width 554 height 45
click at [606, 411] on select "County" at bounding box center [339, 391] width 554 height 45
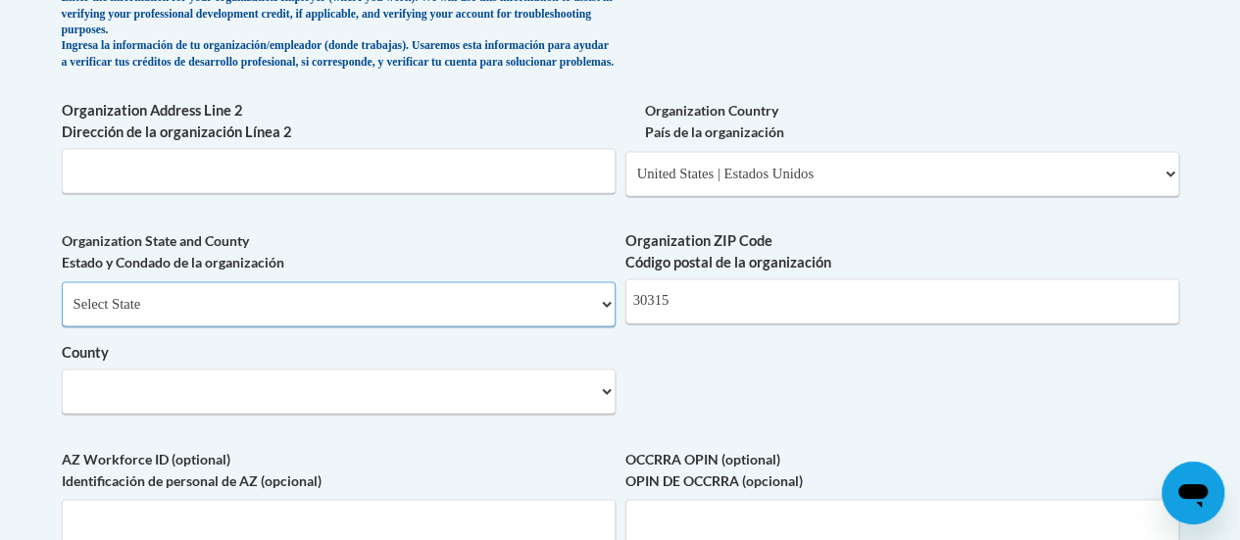
click at [532, 297] on select "Select State [US_STATE] [US_STATE] [US_STATE] [US_STATE] [US_STATE] [US_STATE] …" at bounding box center [339, 303] width 554 height 45
click at [62, 296] on select "Select State [US_STATE] [US_STATE] [US_STATE] [US_STATE] [US_STATE] [US_STATE] …" at bounding box center [339, 303] width 554 height 45
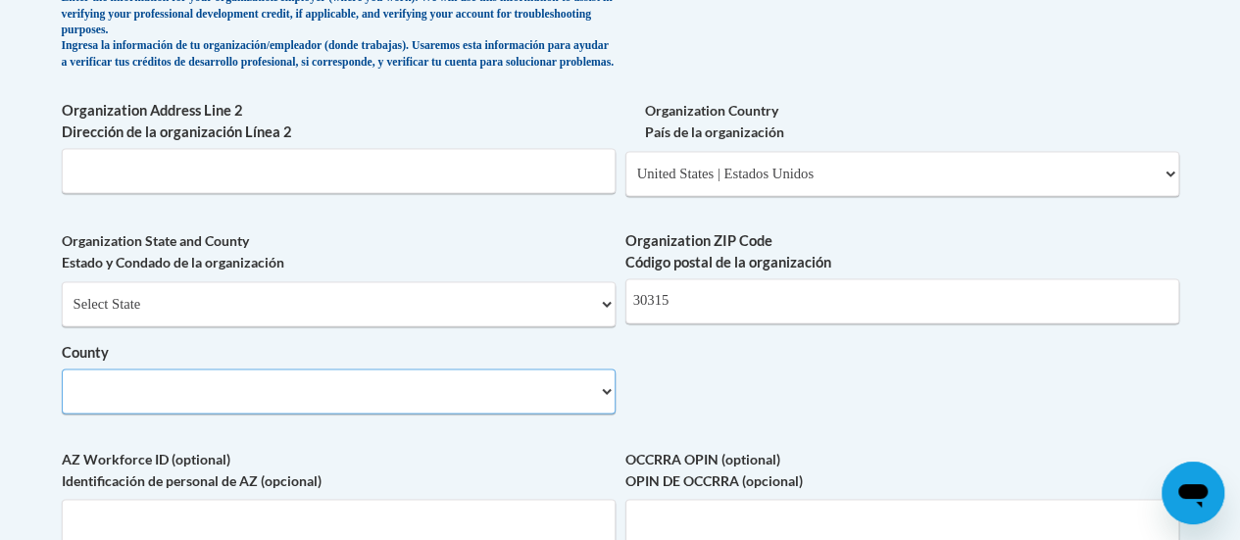
click at [200, 414] on select "County" at bounding box center [339, 391] width 554 height 45
drag, startPoint x: 1249, startPoint y: 203, endPoint x: 1186, endPoint y: 30, distance: 183.6
click at [1186, 30] on div "Member Registration - All Fields Required Already have an account? Log in Prefe…" at bounding box center [620, 24] width 1147 height 2090
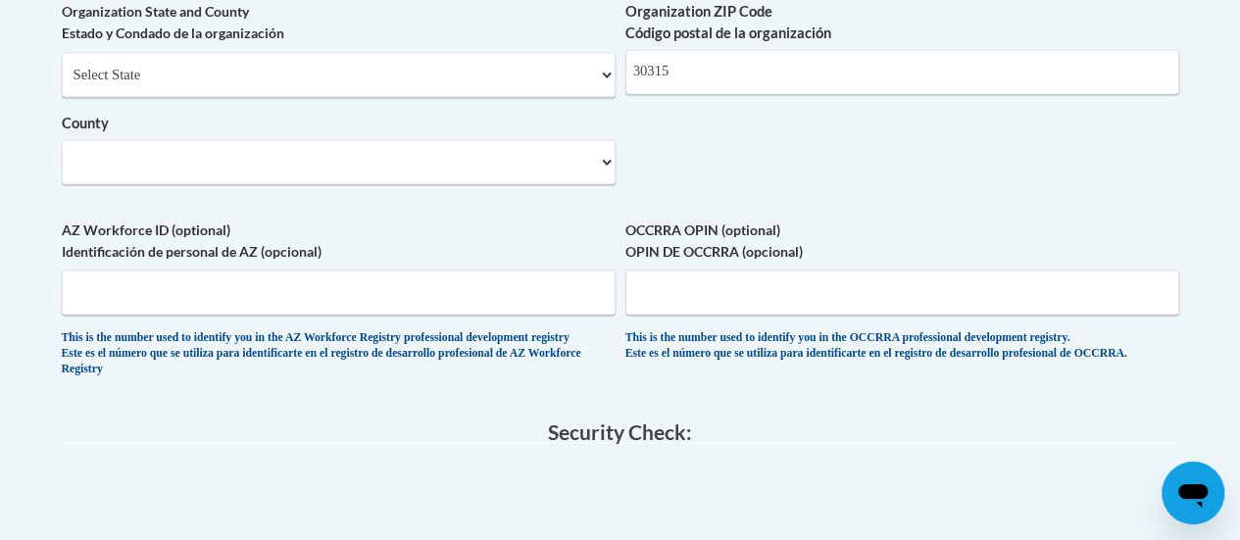
scroll to position [1644, 0]
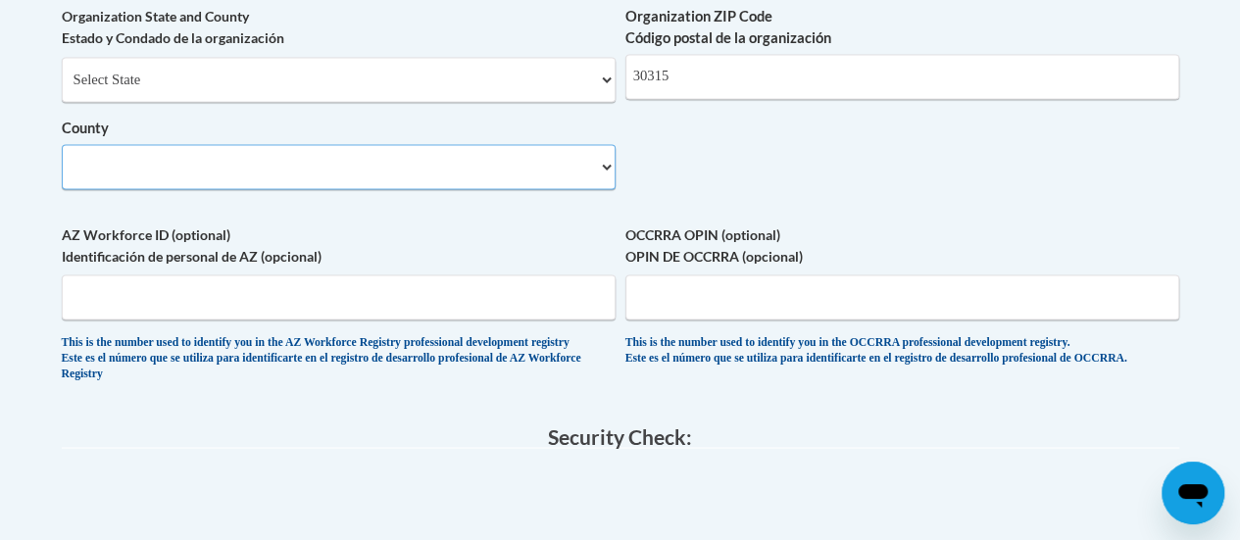
click at [400, 179] on select "County" at bounding box center [339, 166] width 554 height 45
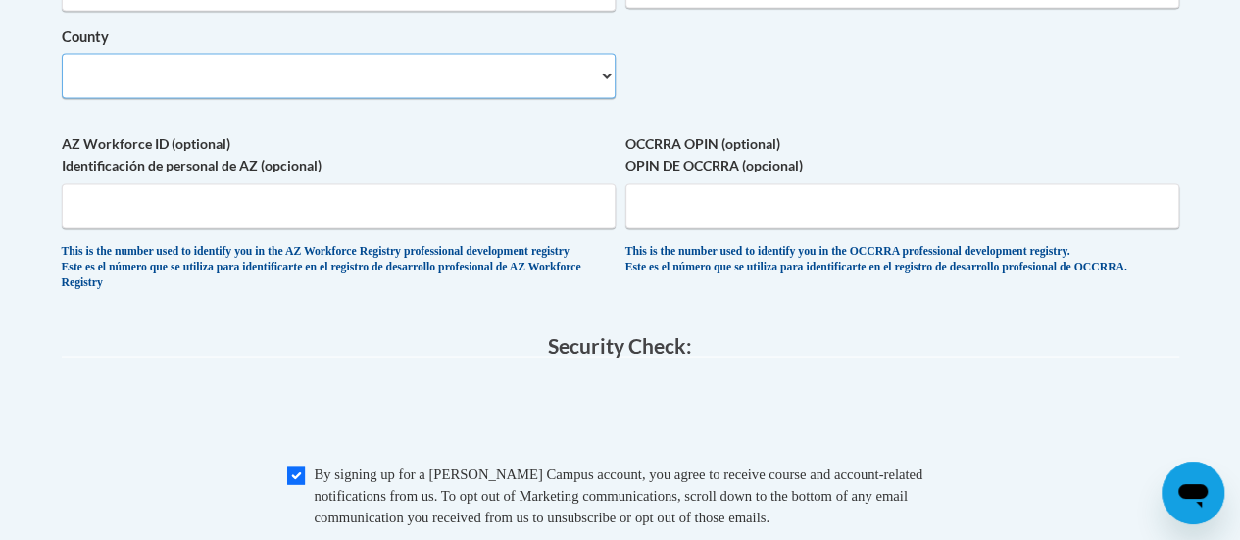
scroll to position [2419, 0]
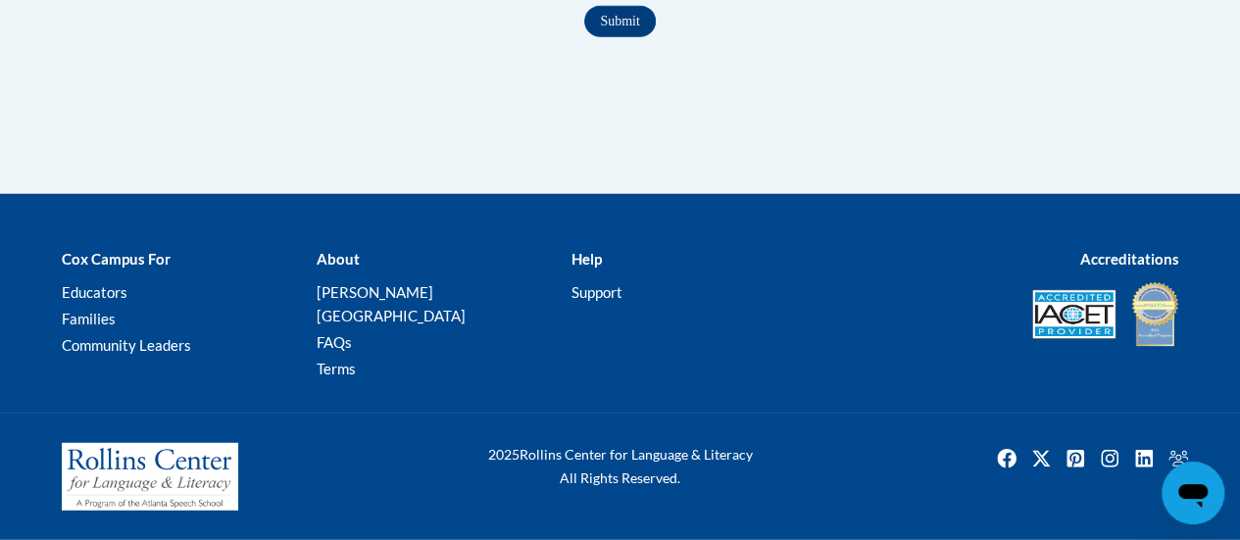
click at [613, 37] on input "Submit" at bounding box center [619, 21] width 71 height 31
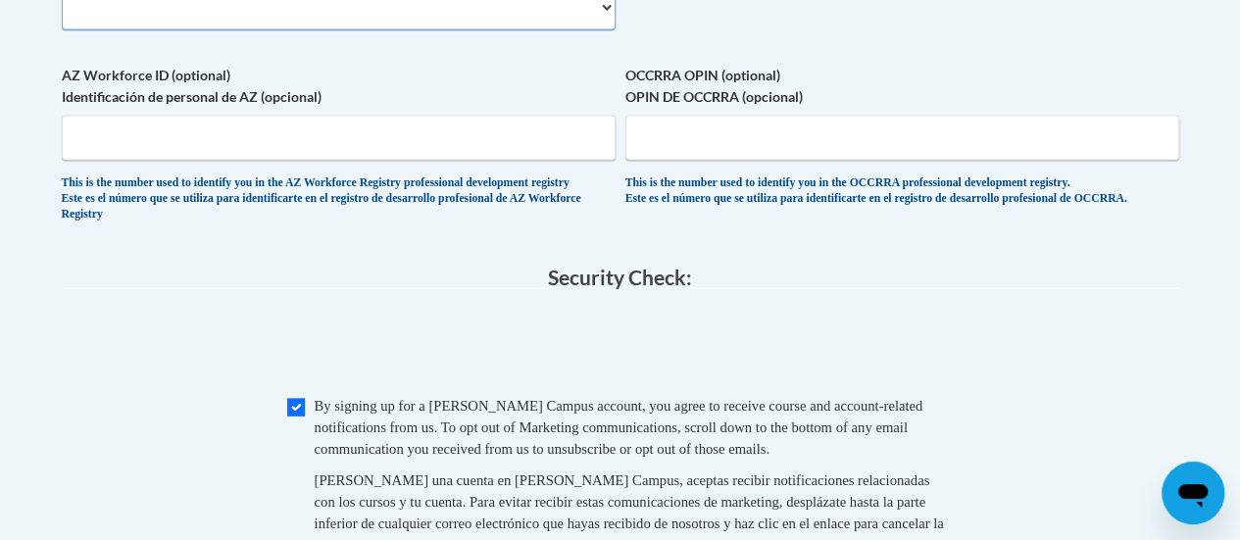
scroll to position [1704, 0]
